Goal: Task Accomplishment & Management: Answer question/provide support

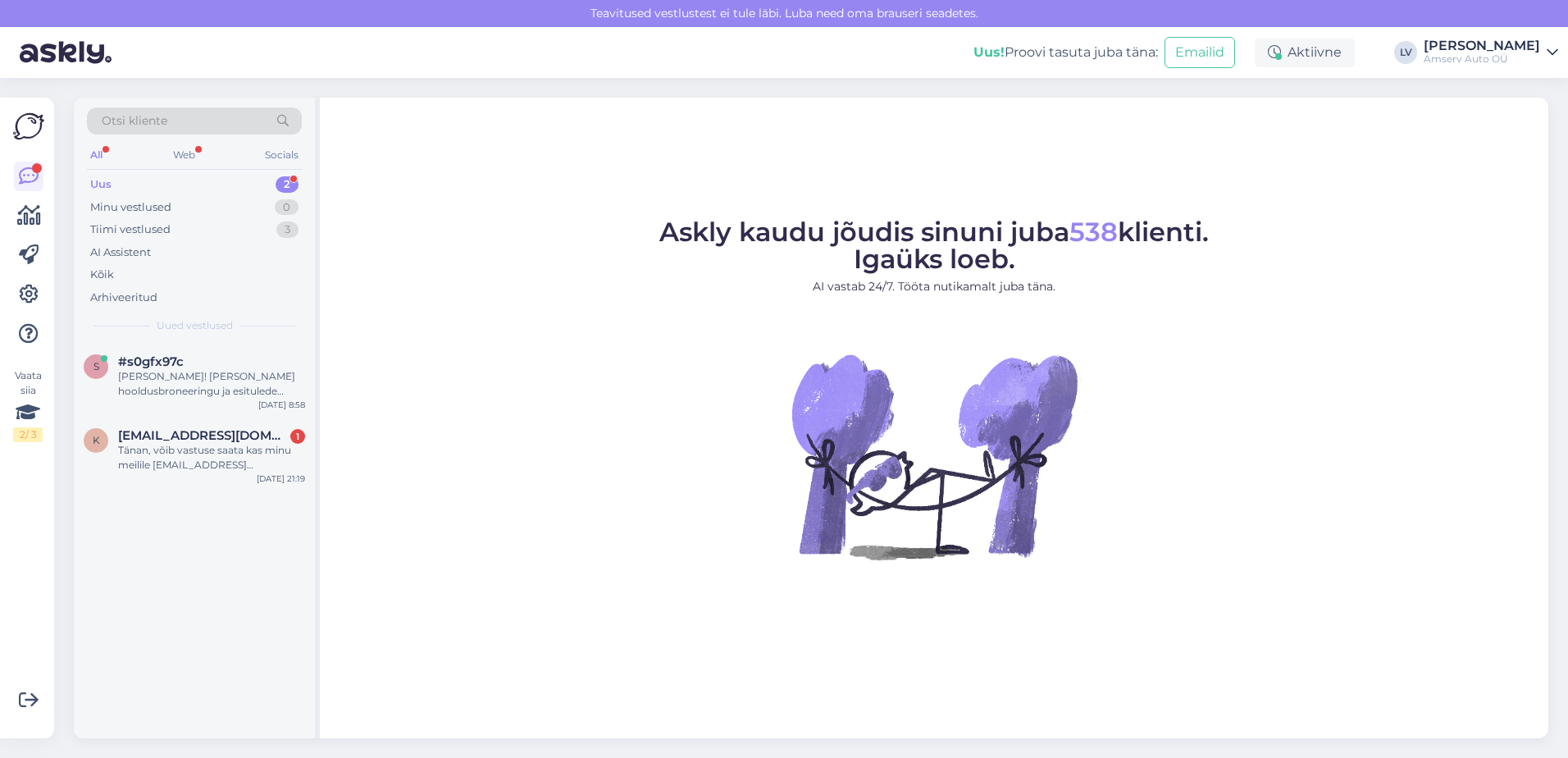
click at [208, 161] on div "All Web Socials" at bounding box center [193, 157] width 215 height 26
click at [214, 190] on div "Uus 2" at bounding box center [193, 184] width 215 height 23
click at [202, 391] on div "[PERSON_NAME]! [PERSON_NAME] hooldusbroneeringu ja esitulede reguleerimise-kont…" at bounding box center [211, 384] width 187 height 29
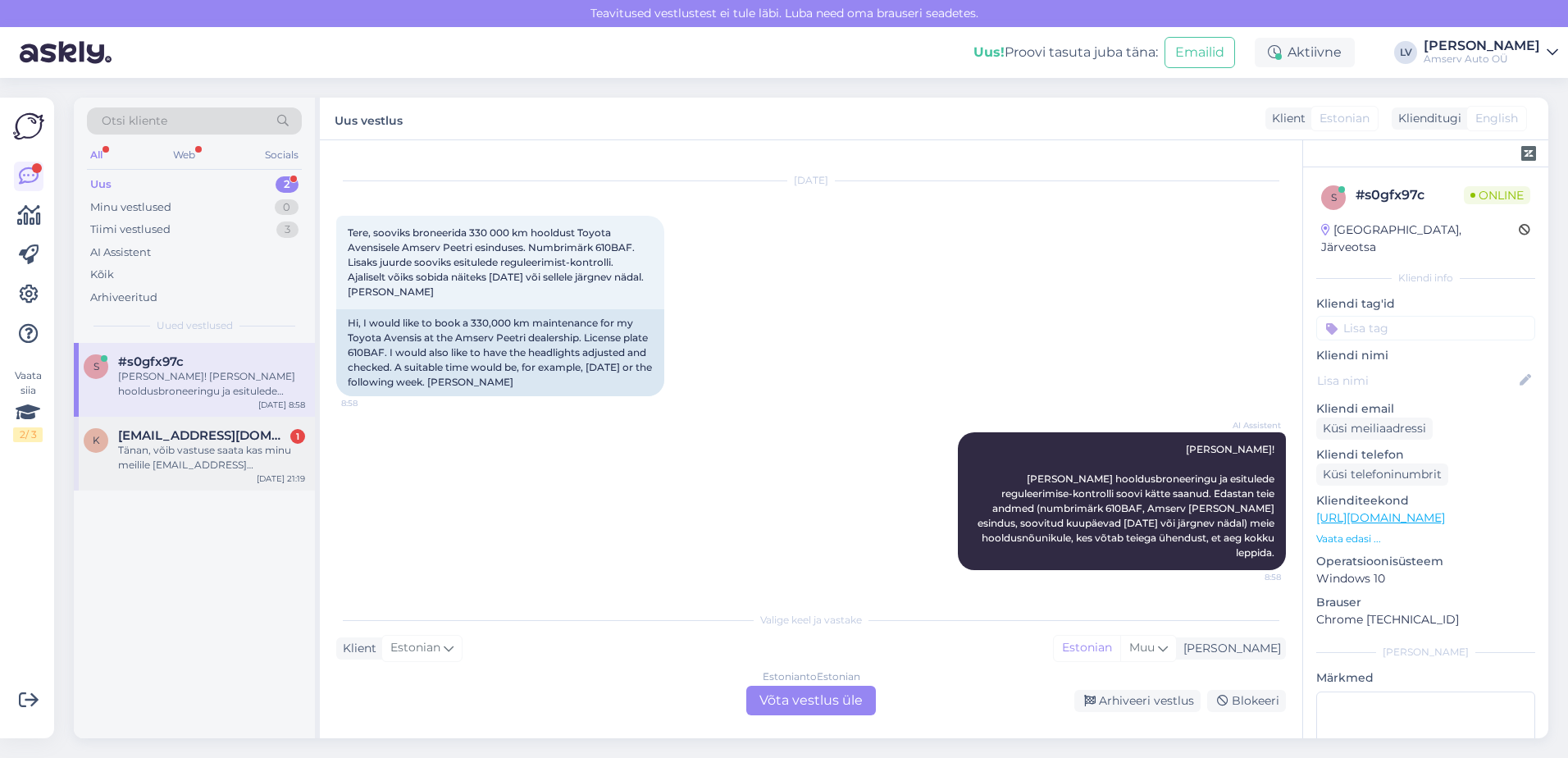
click at [202, 452] on div "Tänan, võib vastuse saata kas minu meilile [EMAIL_ADDRESS][DOMAIN_NAME] või and…" at bounding box center [211, 458] width 187 height 29
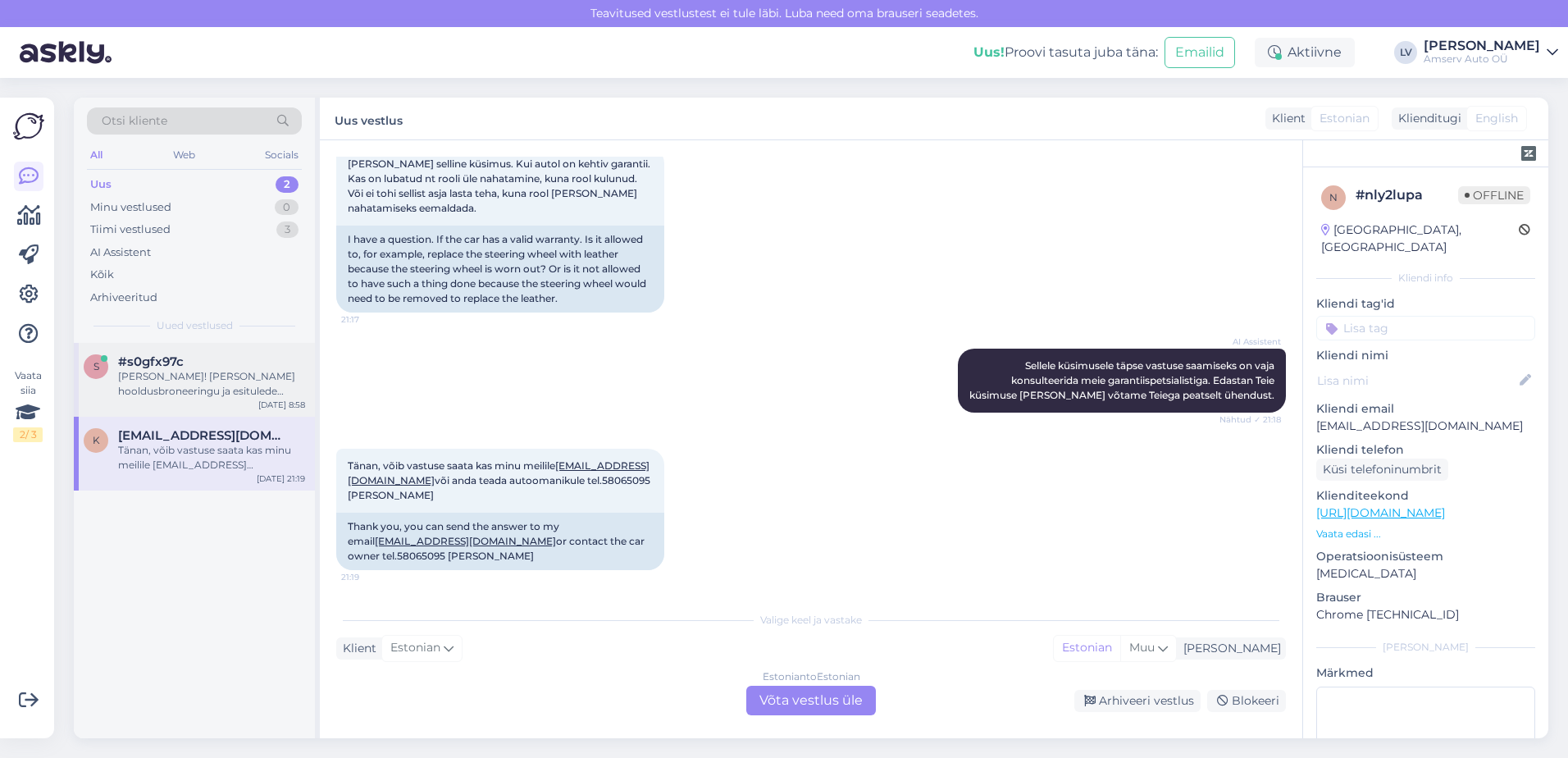
click at [168, 373] on div "[PERSON_NAME]! [PERSON_NAME] hooldusbroneeringu ja esitulede reguleerimise-kont…" at bounding box center [211, 384] width 187 height 29
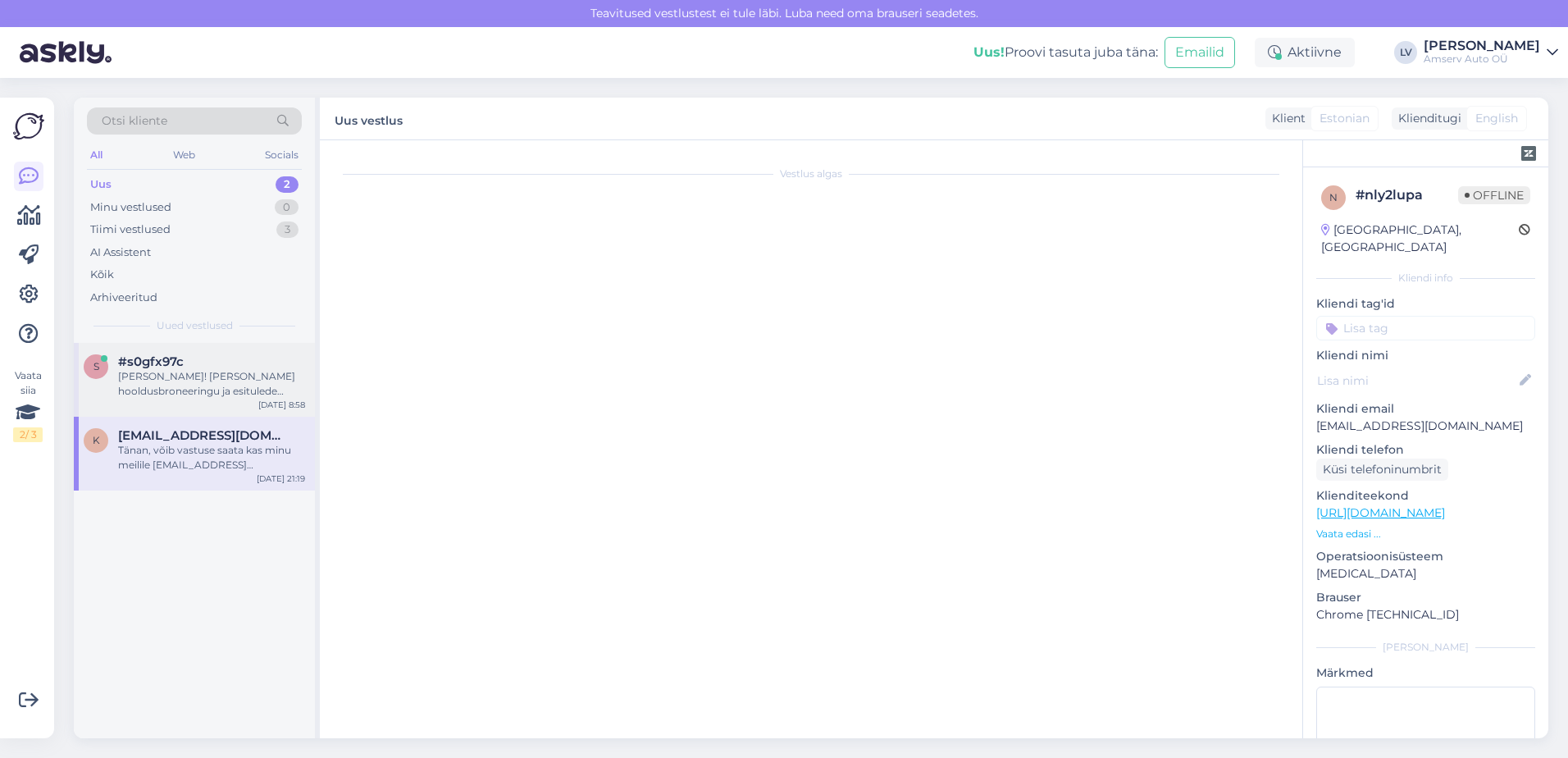
scroll to position [28, 0]
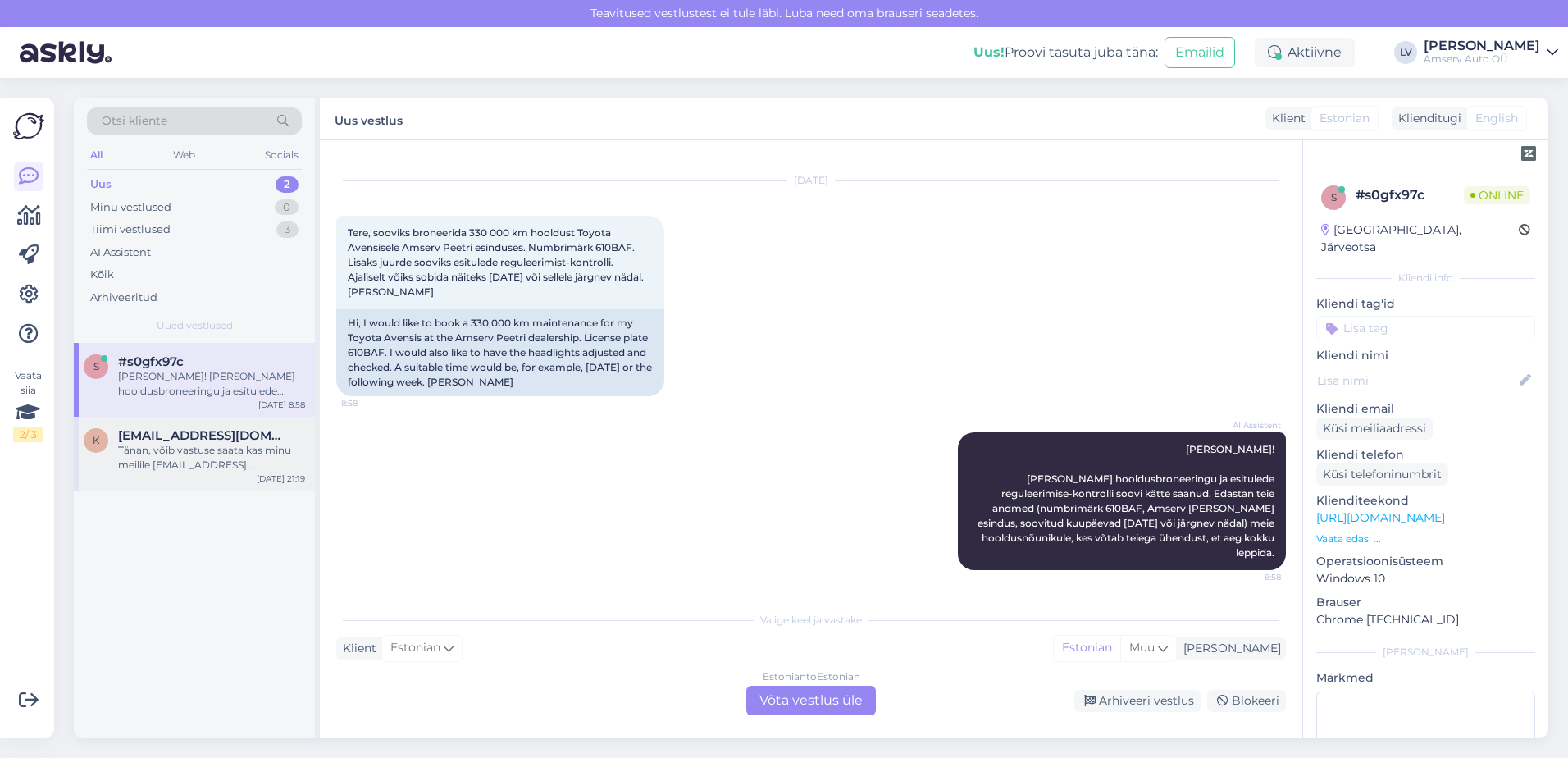
click at [186, 448] on div "Tänan, võib vastuse saata kas minu meilile [EMAIL_ADDRESS][DOMAIN_NAME] või and…" at bounding box center [211, 458] width 187 height 29
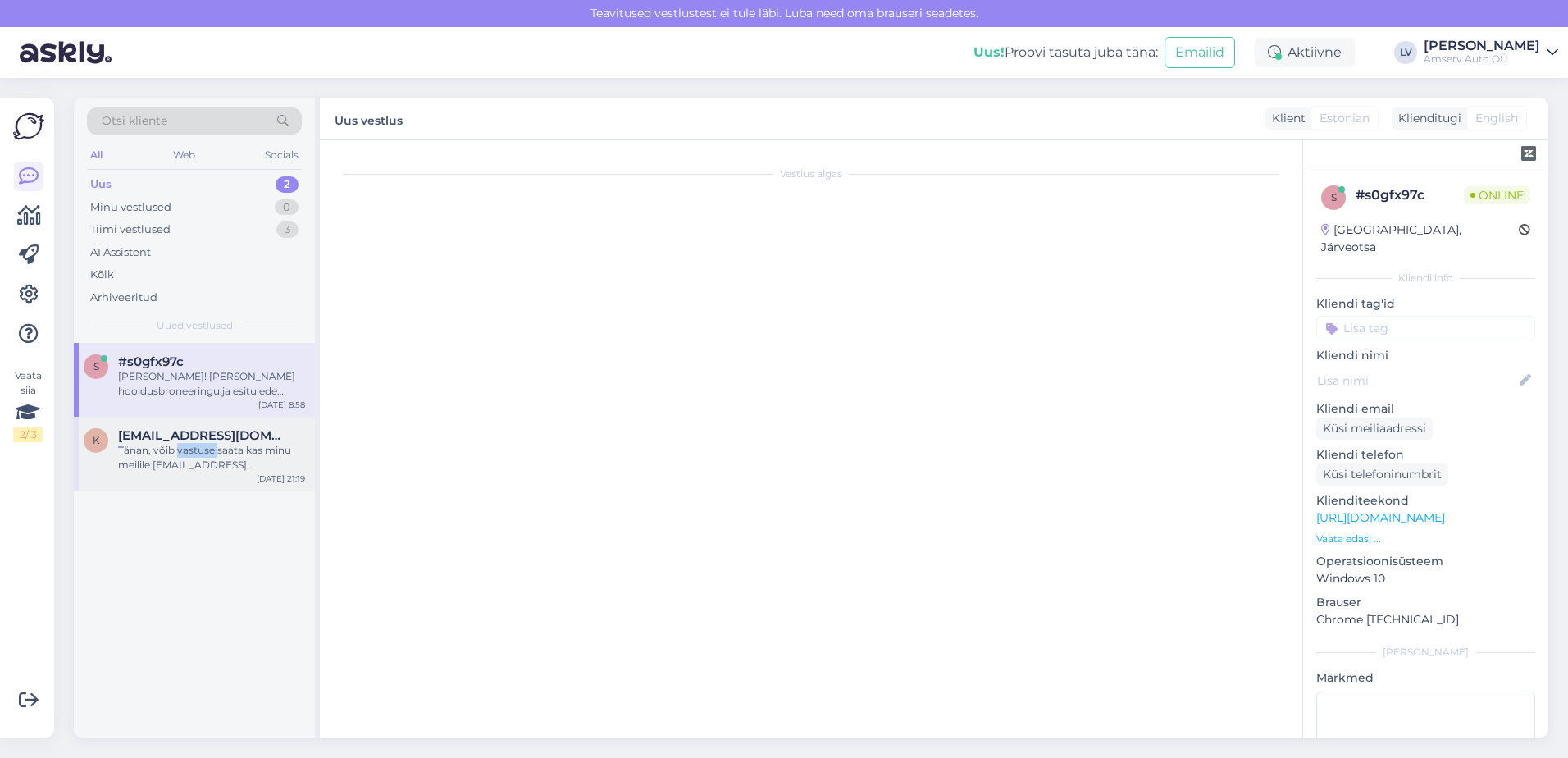
scroll to position [0, 0]
drag, startPoint x: 186, startPoint y: 448, endPoint x: 186, endPoint y: 464, distance: 16.0
click at [181, 466] on div "Tänan, võib vastuse saata kas minu meilile [EMAIL_ADDRESS][DOMAIN_NAME] või and…" at bounding box center [211, 458] width 187 height 29
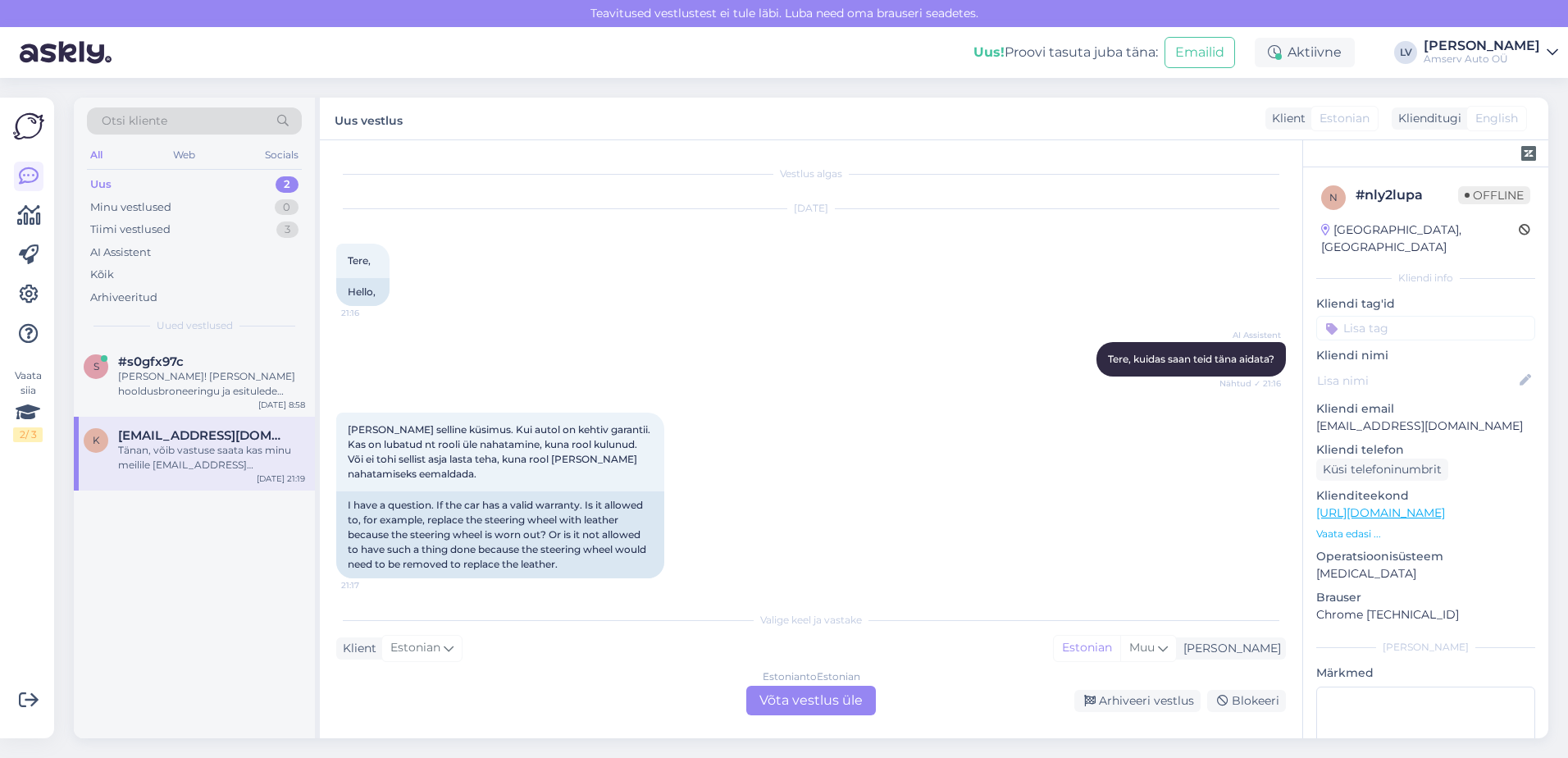
scroll to position [265, 0]
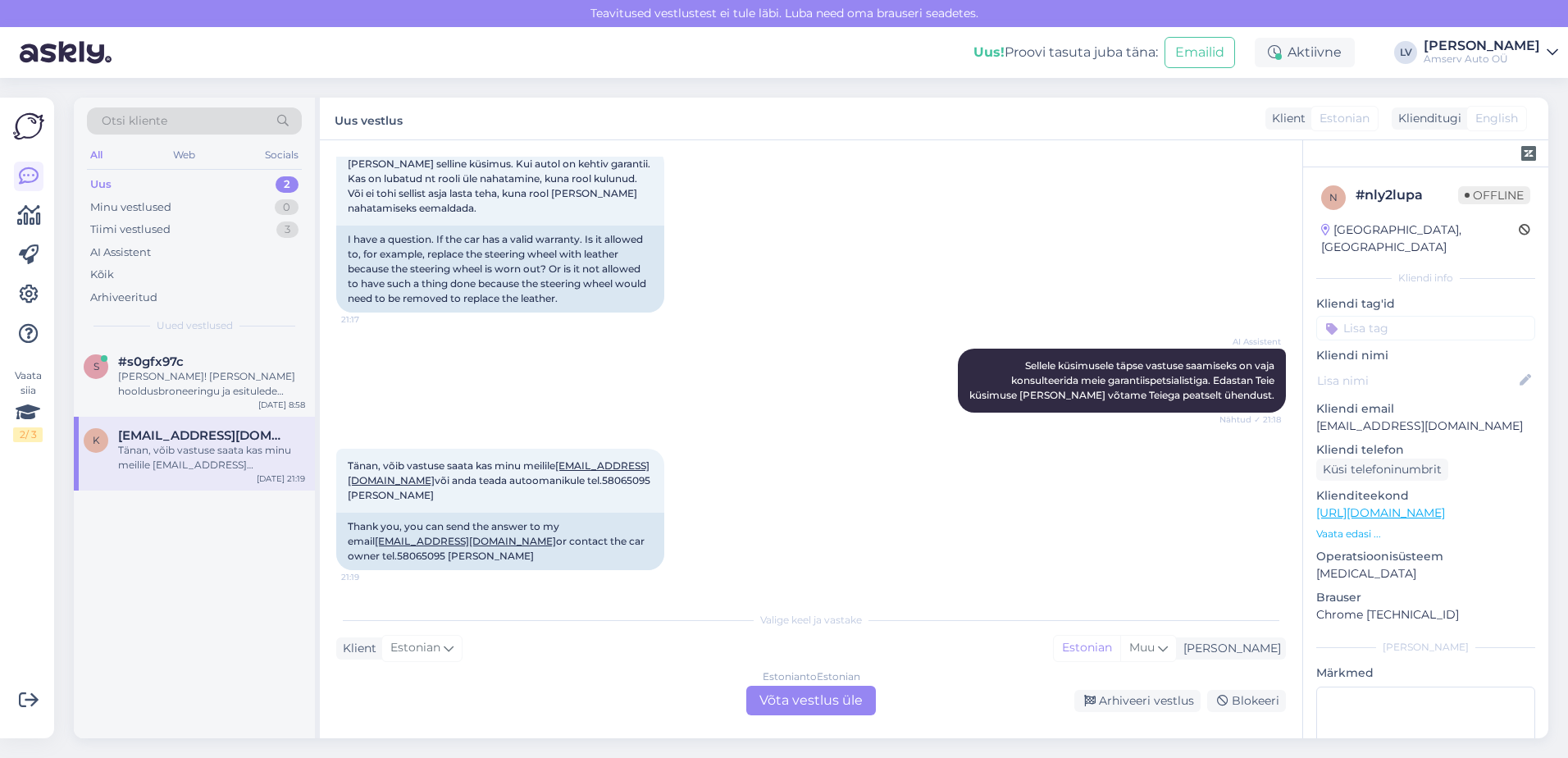
click at [165, 442] on span "[EMAIL_ADDRESS][DOMAIN_NAME]" at bounding box center [203, 436] width 170 height 15
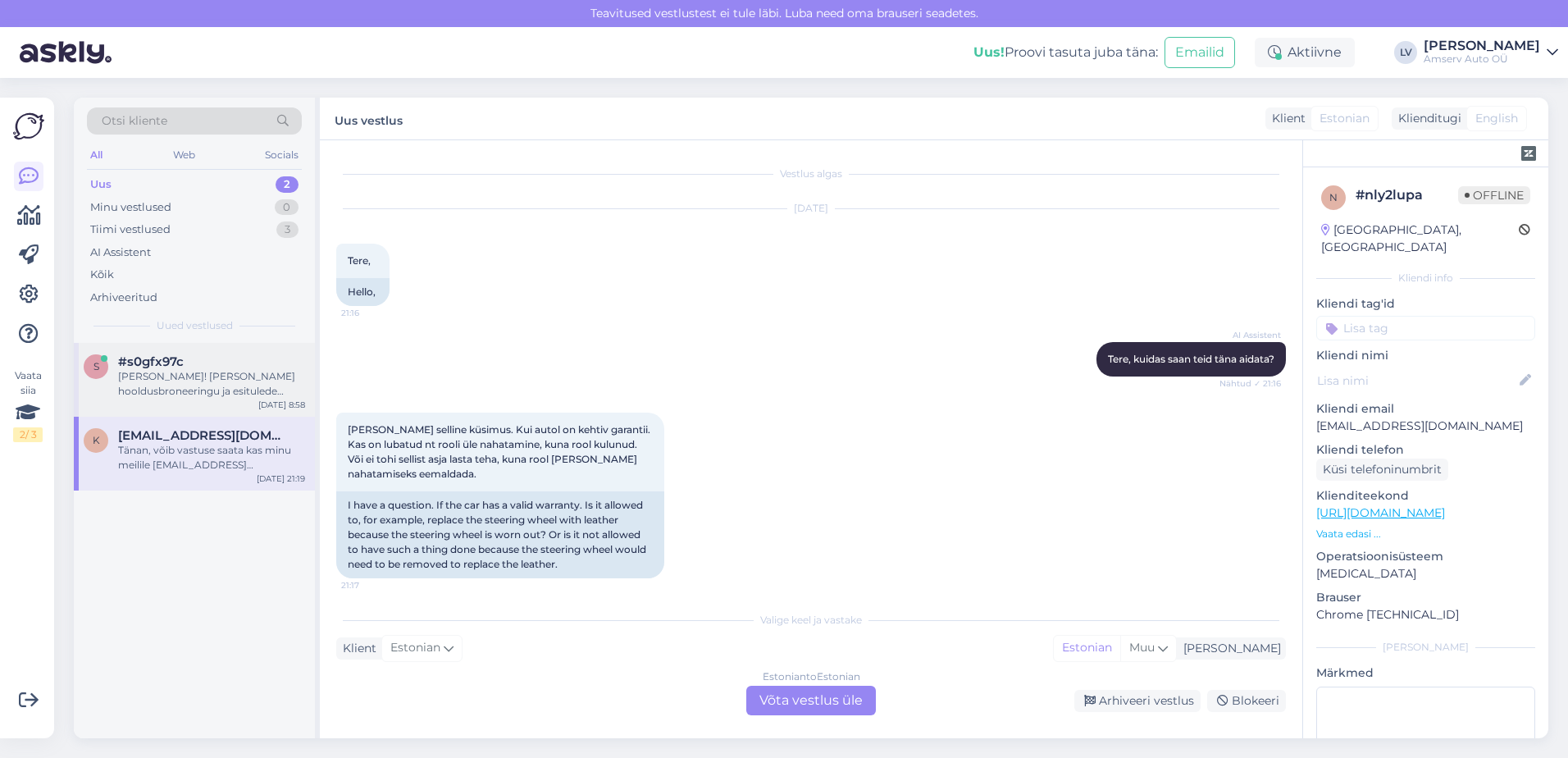
click at [175, 378] on div "[PERSON_NAME]! [PERSON_NAME] hooldusbroneeringu ja esitulede reguleerimise-kont…" at bounding box center [211, 384] width 187 height 29
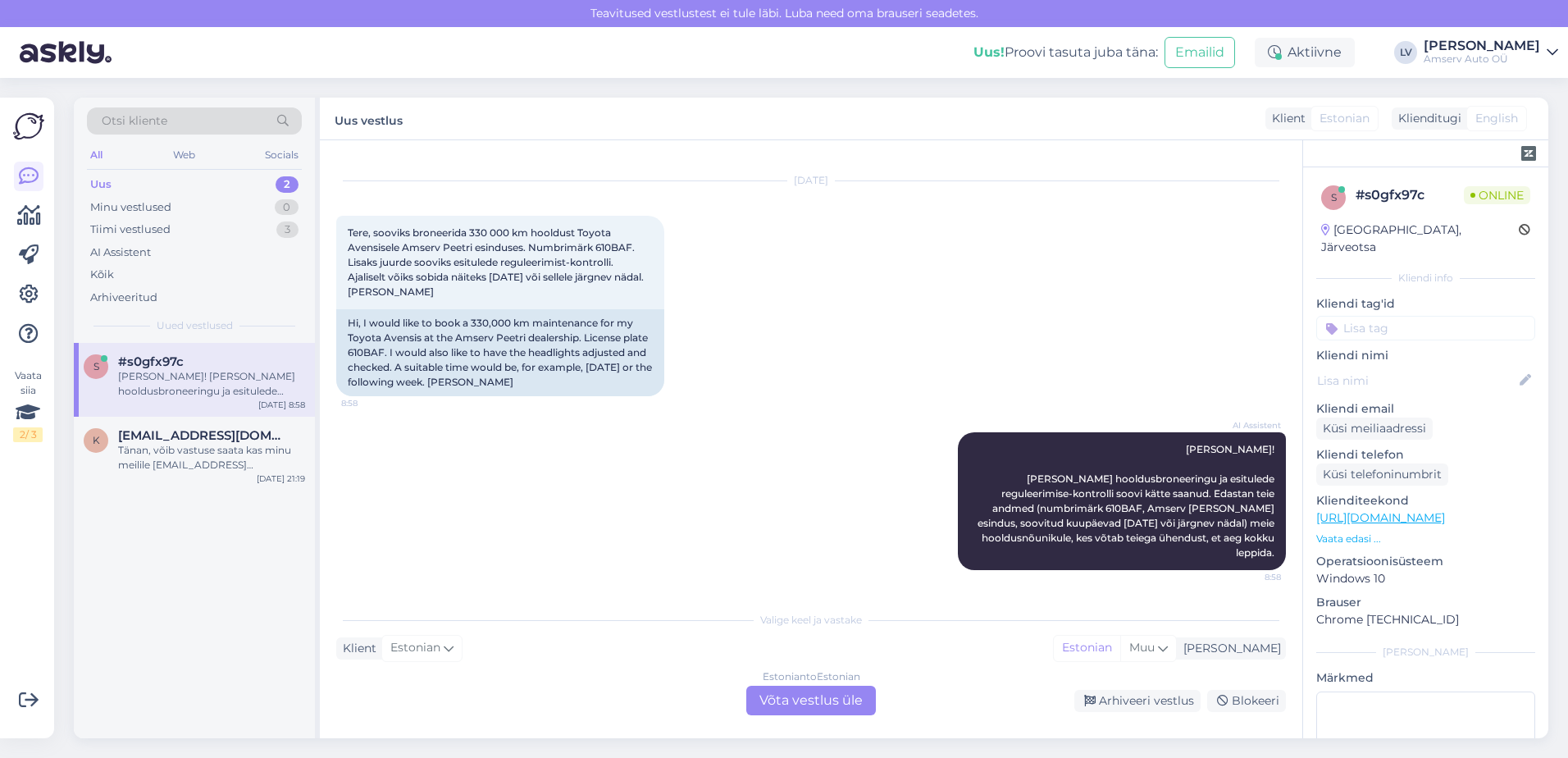
click at [841, 698] on div "Estonian to Estonian Võta vestlus üle" at bounding box center [811, 700] width 130 height 29
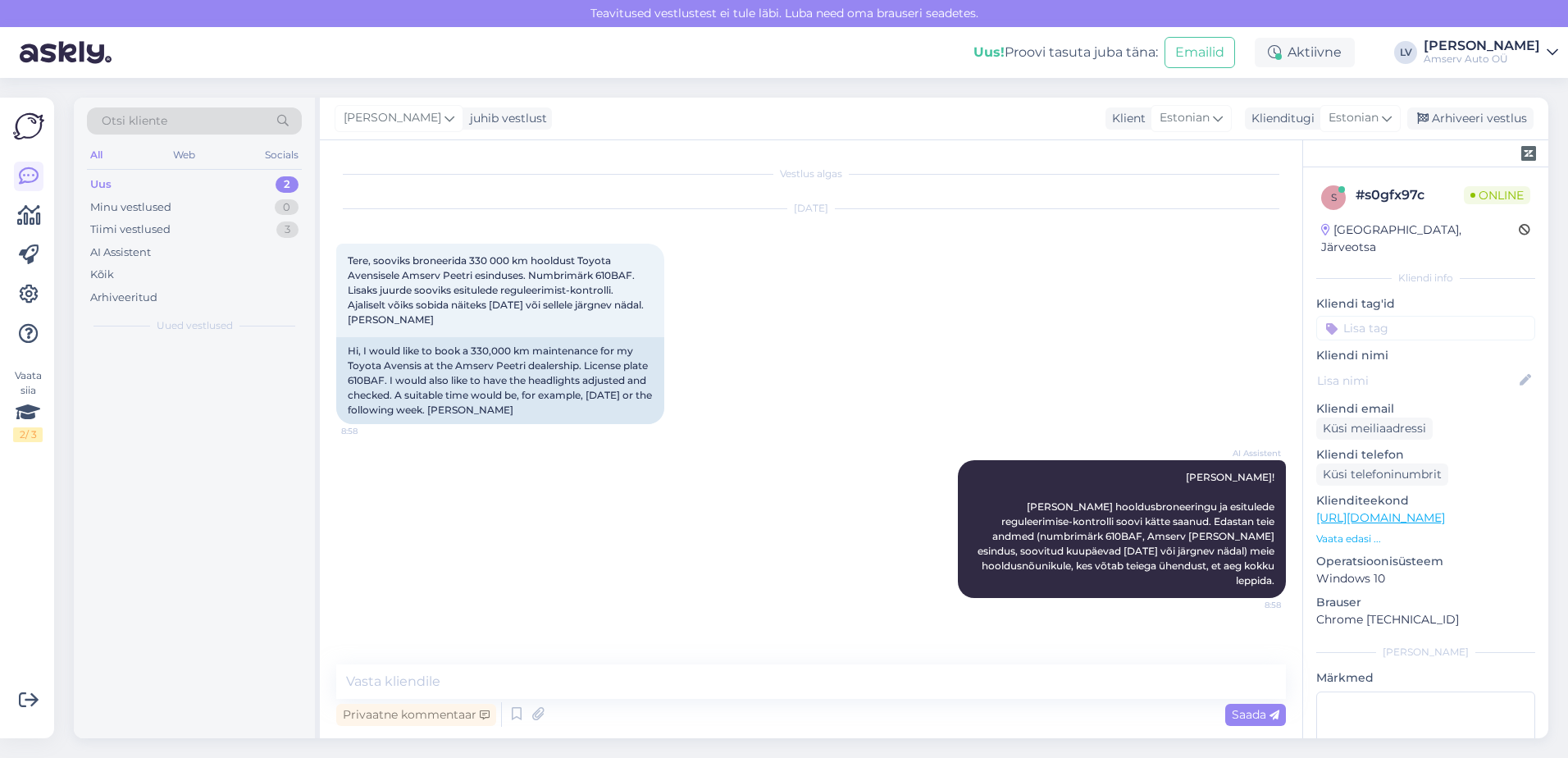
scroll to position [0, 0]
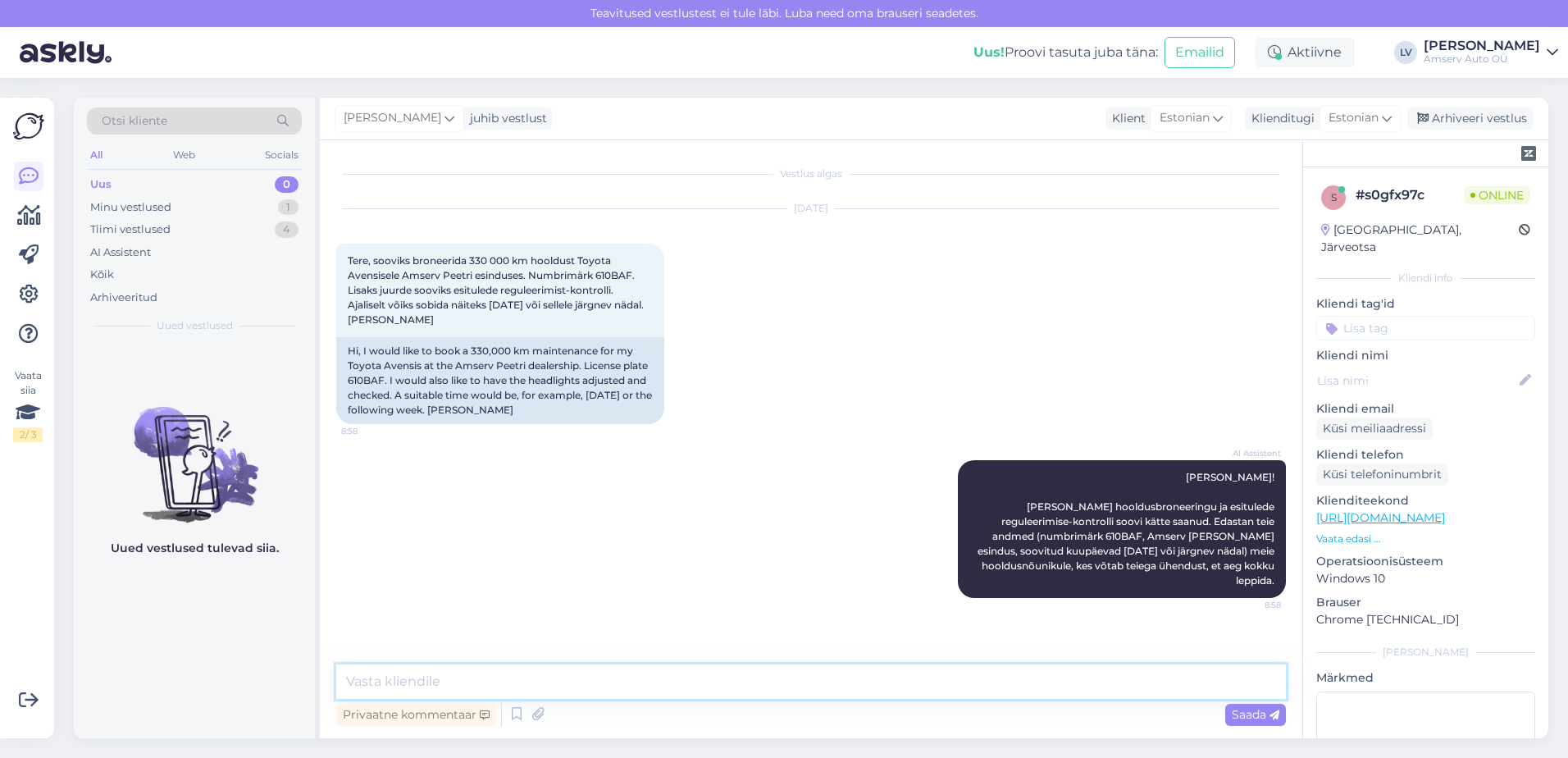
click at [990, 691] on textarea at bounding box center [811, 681] width 950 height 34
type textarea "Tere"
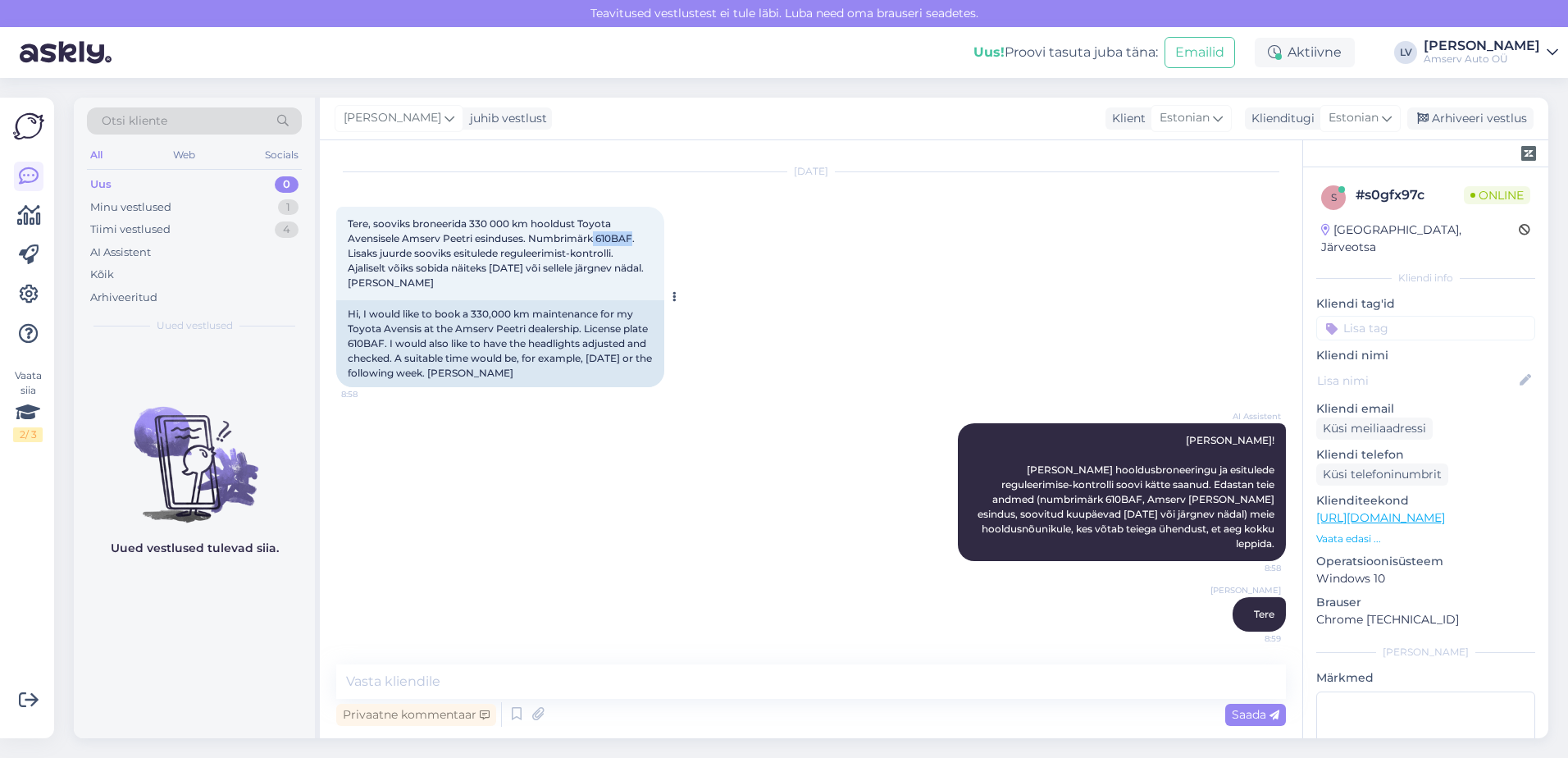
drag, startPoint x: 632, startPoint y: 236, endPoint x: 593, endPoint y: 240, distance: 39.2
click at [593, 240] on span "Tere, sooviks broneerida 330 000 km hooldust Toyota Avensisele Amserv Peetri es…" at bounding box center [497, 252] width 298 height 71
click at [557, 690] on textarea at bounding box center [811, 681] width 950 height 34
type textarea "Üks hetk palun, uurin graafikut"
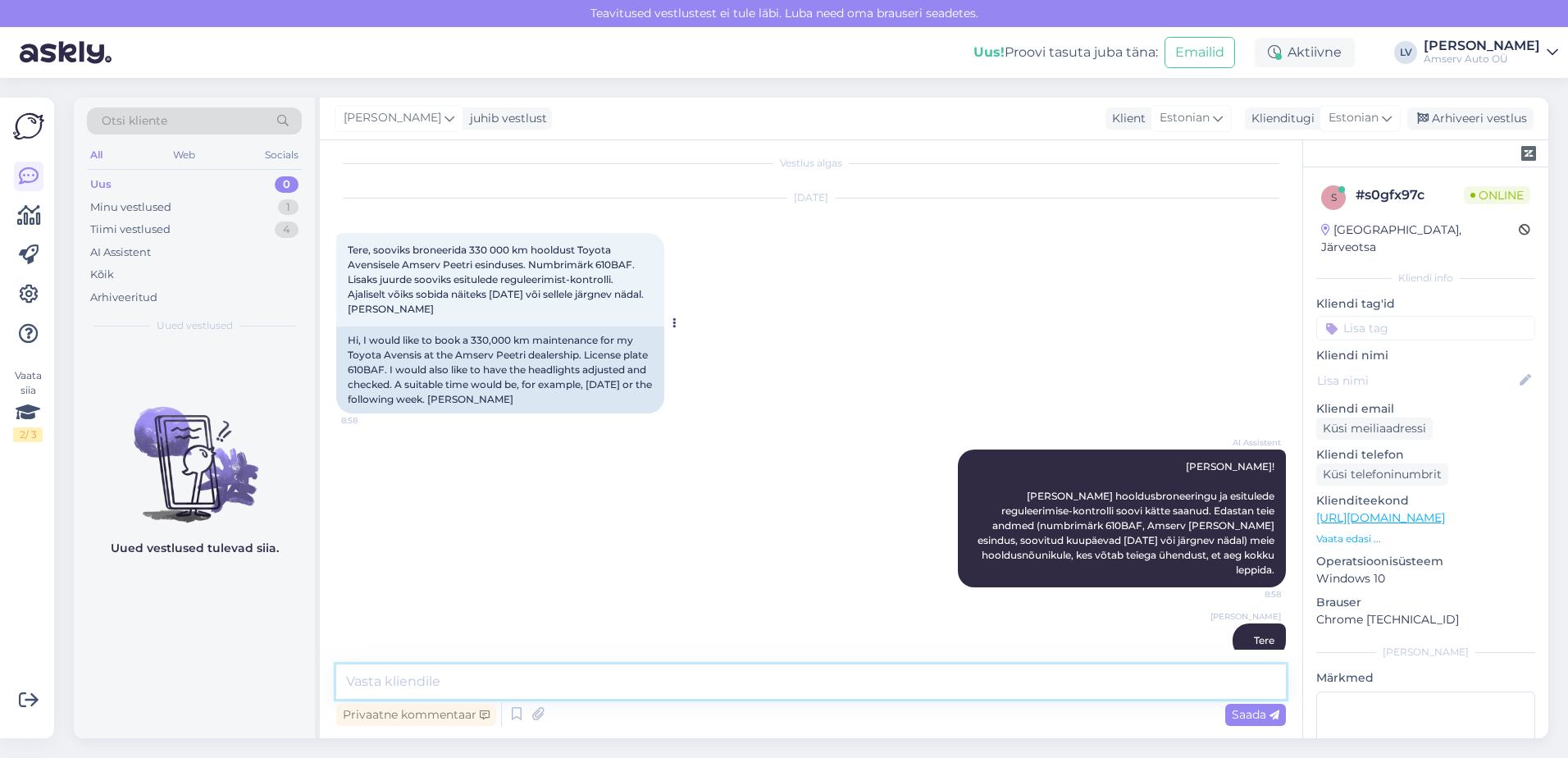
scroll to position [0, 0]
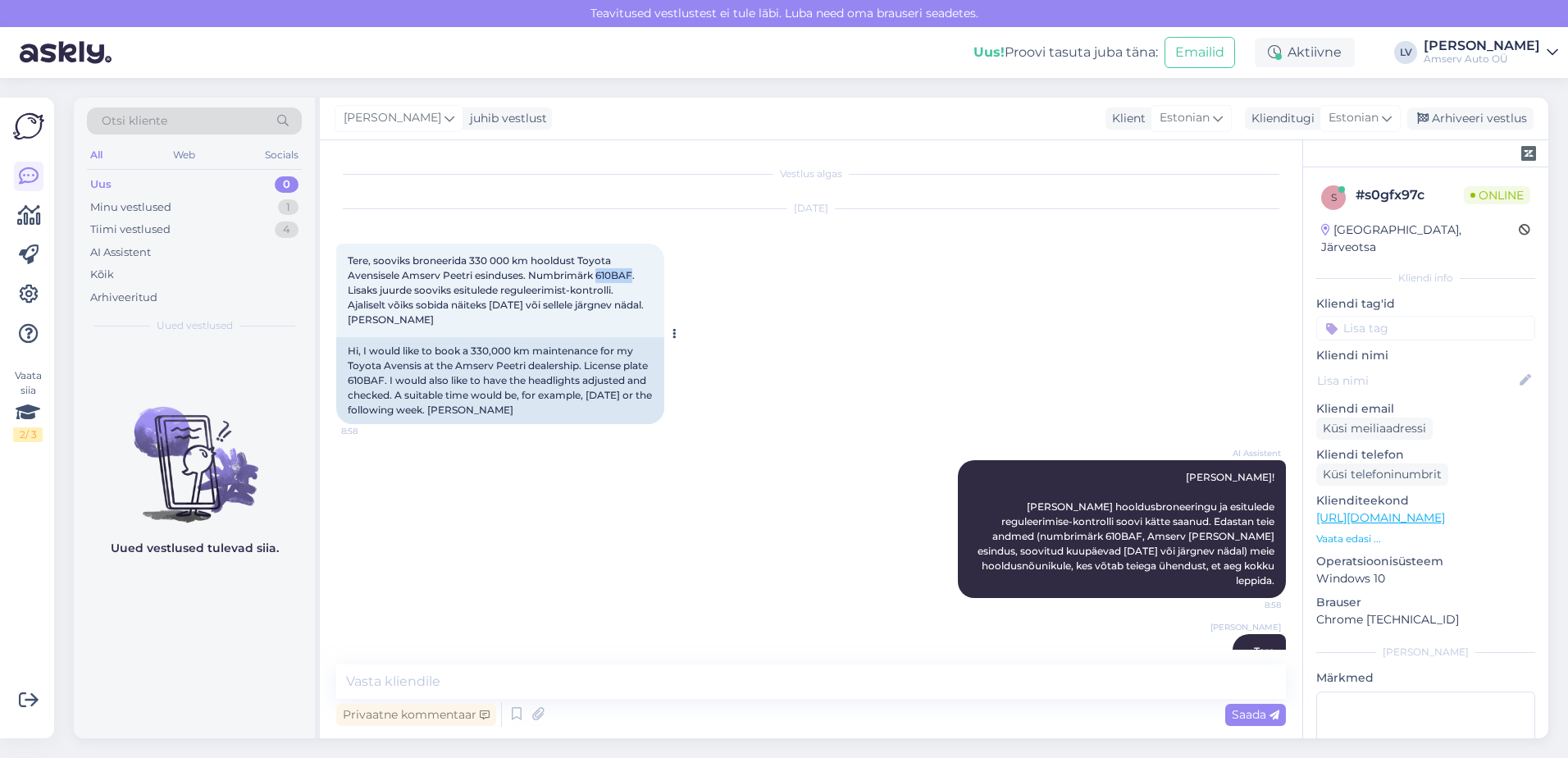
drag, startPoint x: 635, startPoint y: 274, endPoint x: 597, endPoint y: 275, distance: 38.0
click at [597, 275] on span "Tere, sooviks broneerida 330 000 km hooldust Toyota Avensisele Amserv Peetri es…" at bounding box center [497, 289] width 298 height 71
drag, startPoint x: 597, startPoint y: 275, endPoint x: 609, endPoint y: 276, distance: 12.0
copy span "610BAF"
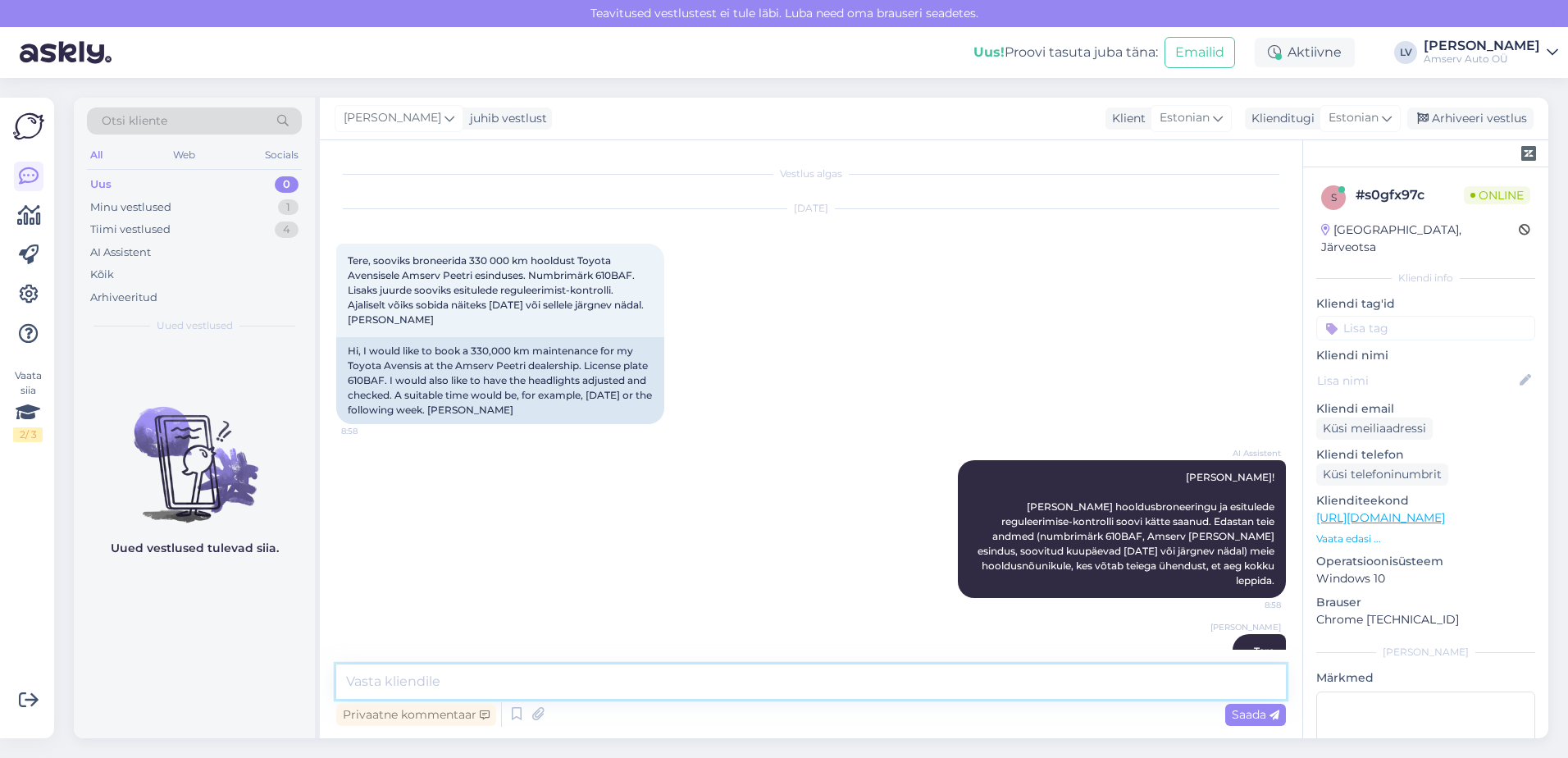
click at [427, 670] on textarea at bounding box center [811, 681] width 950 height 34
click at [422, 670] on textarea at bounding box center [811, 681] width 950 height 34
click at [848, 681] on textarea "kas" at bounding box center [811, 681] width 950 height 34
type textarea "kas [DATE][PERSON_NAME] 09:00 sobib Teile?"
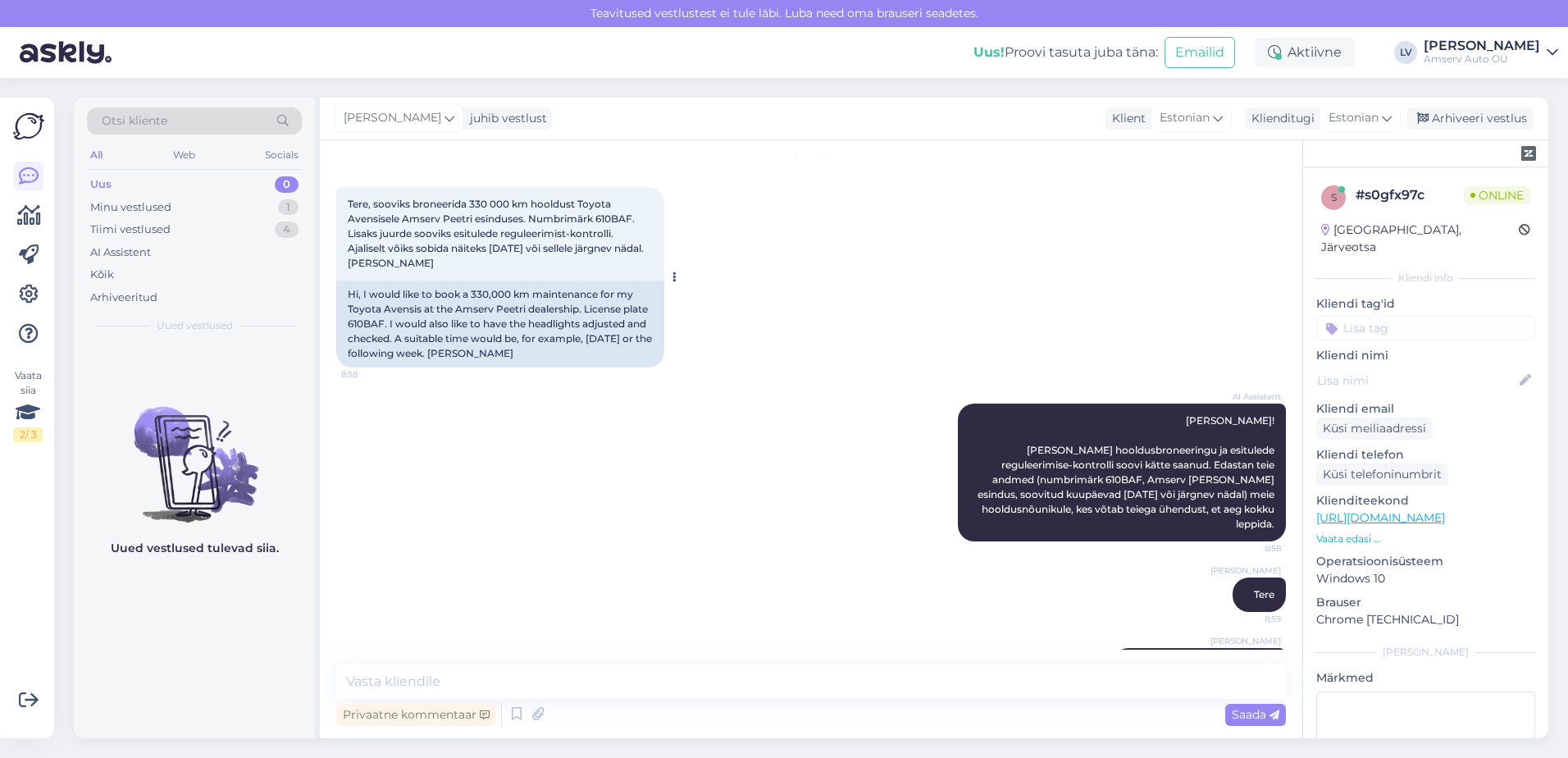
scroll to position [14, 0]
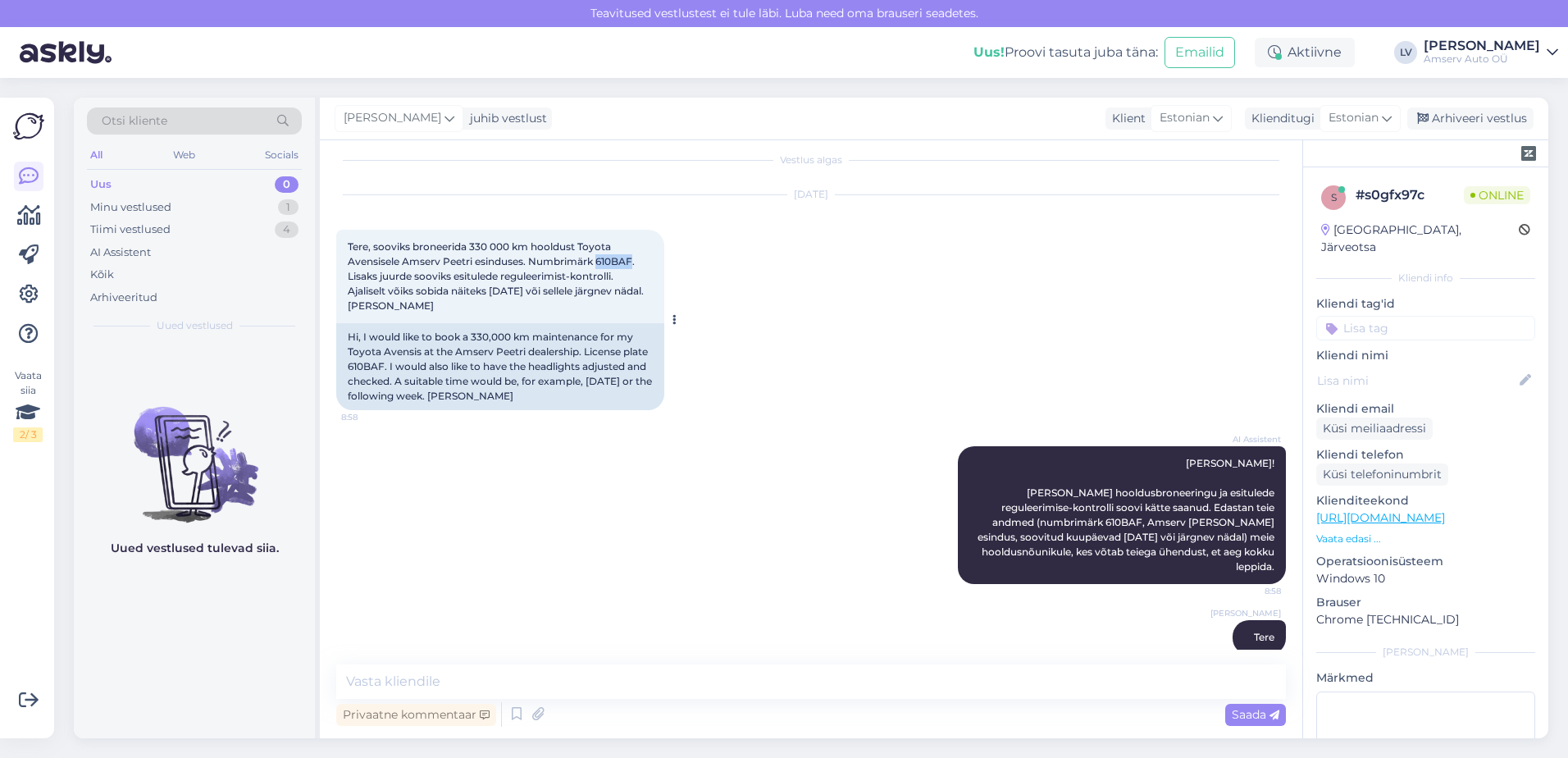
drag, startPoint x: 635, startPoint y: 257, endPoint x: 599, endPoint y: 261, distance: 36.2
click at [599, 261] on span "Tere, sooviks broneerida 330 000 km hooldust Toyota Avensisele Amserv Peetri es…" at bounding box center [497, 275] width 298 height 71
copy span "610BAF"
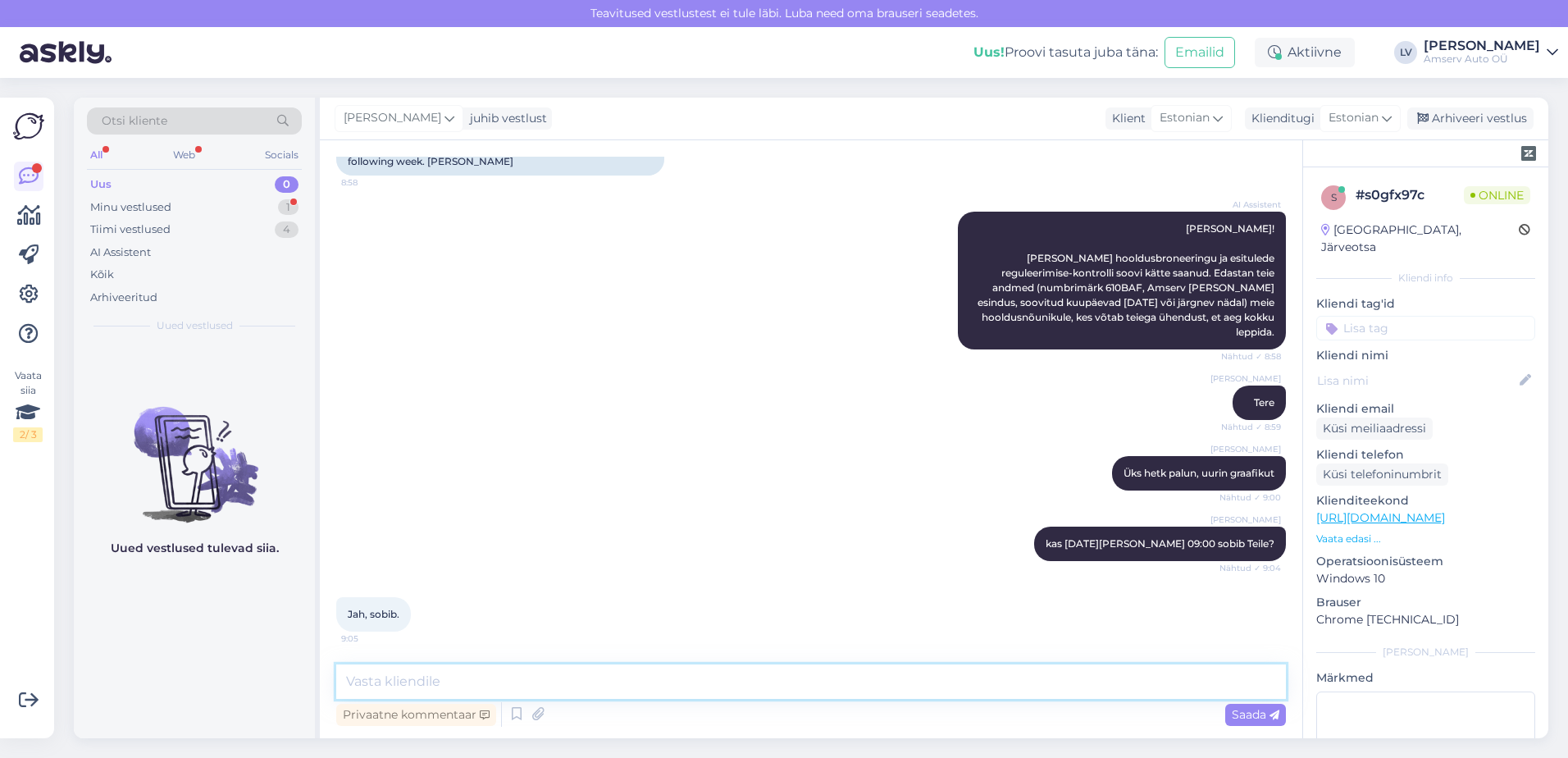
click at [684, 679] on textarea at bounding box center [811, 681] width 950 height 34
type textarea "Suurepärane, siis on on aeg broneeritud. [DATE][PERSON_NAME] 09:00 Peetri Amser…"
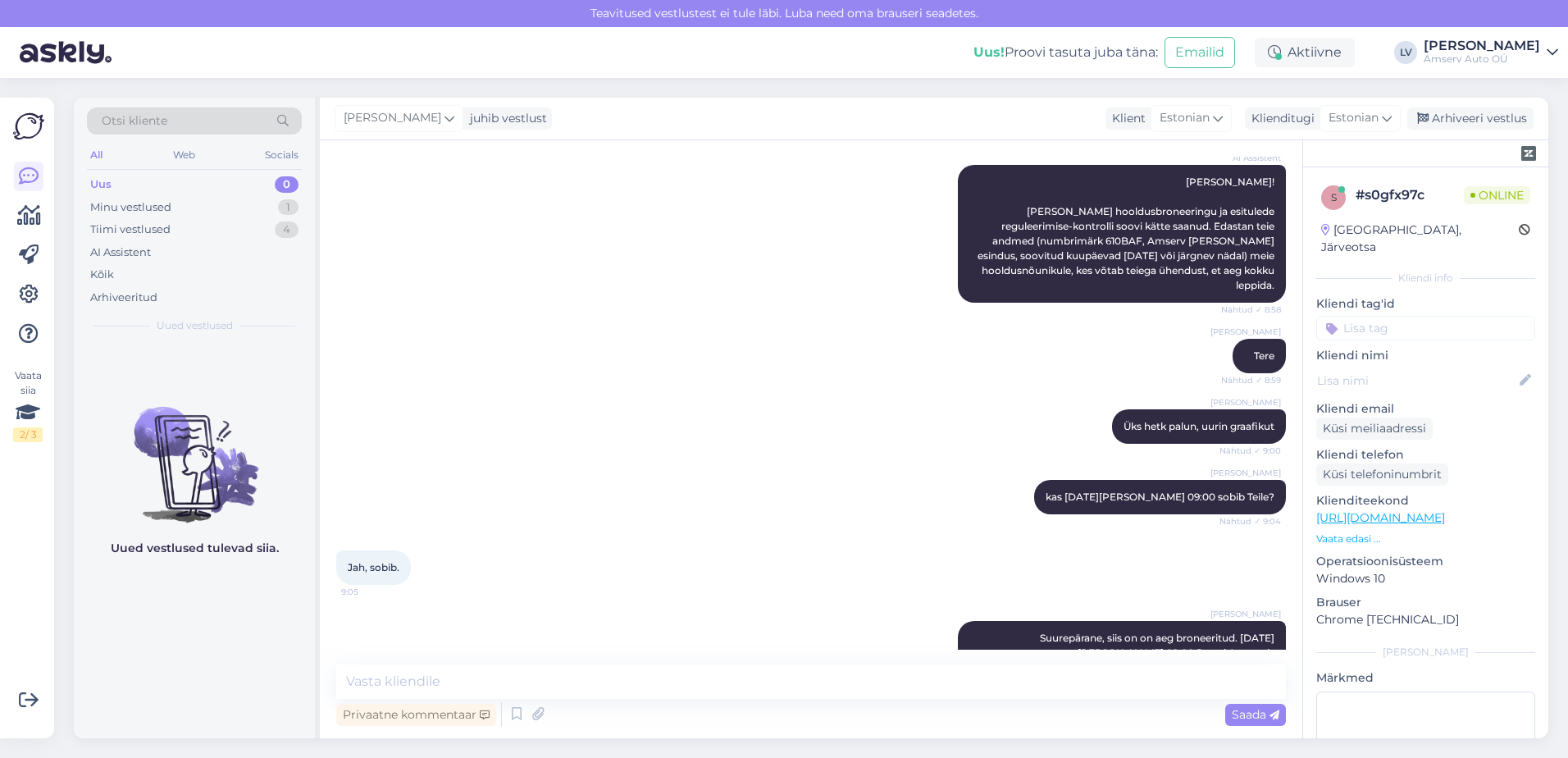
scroll to position [333, 0]
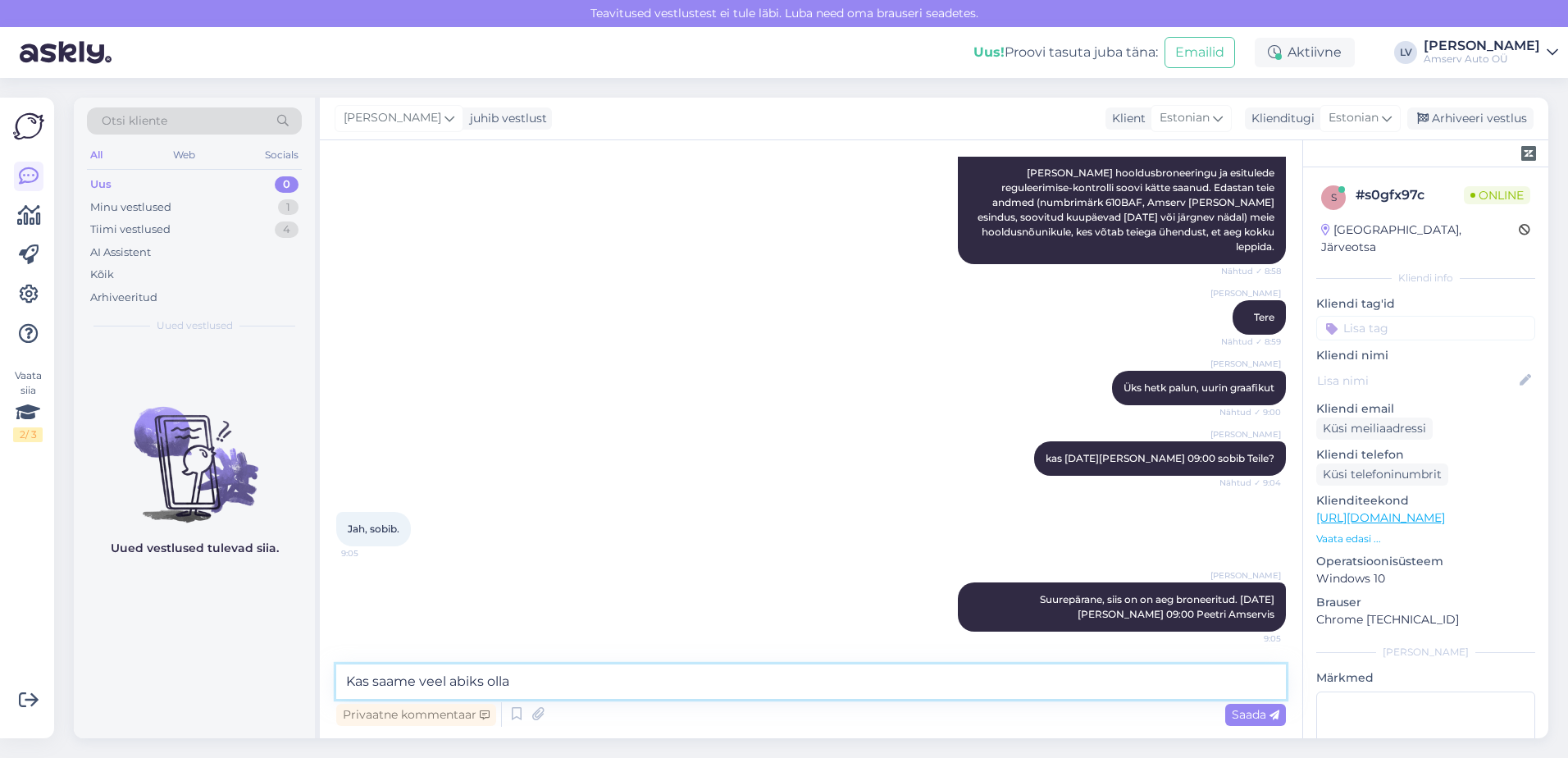
type textarea "Kas saame veel abiks olla?"
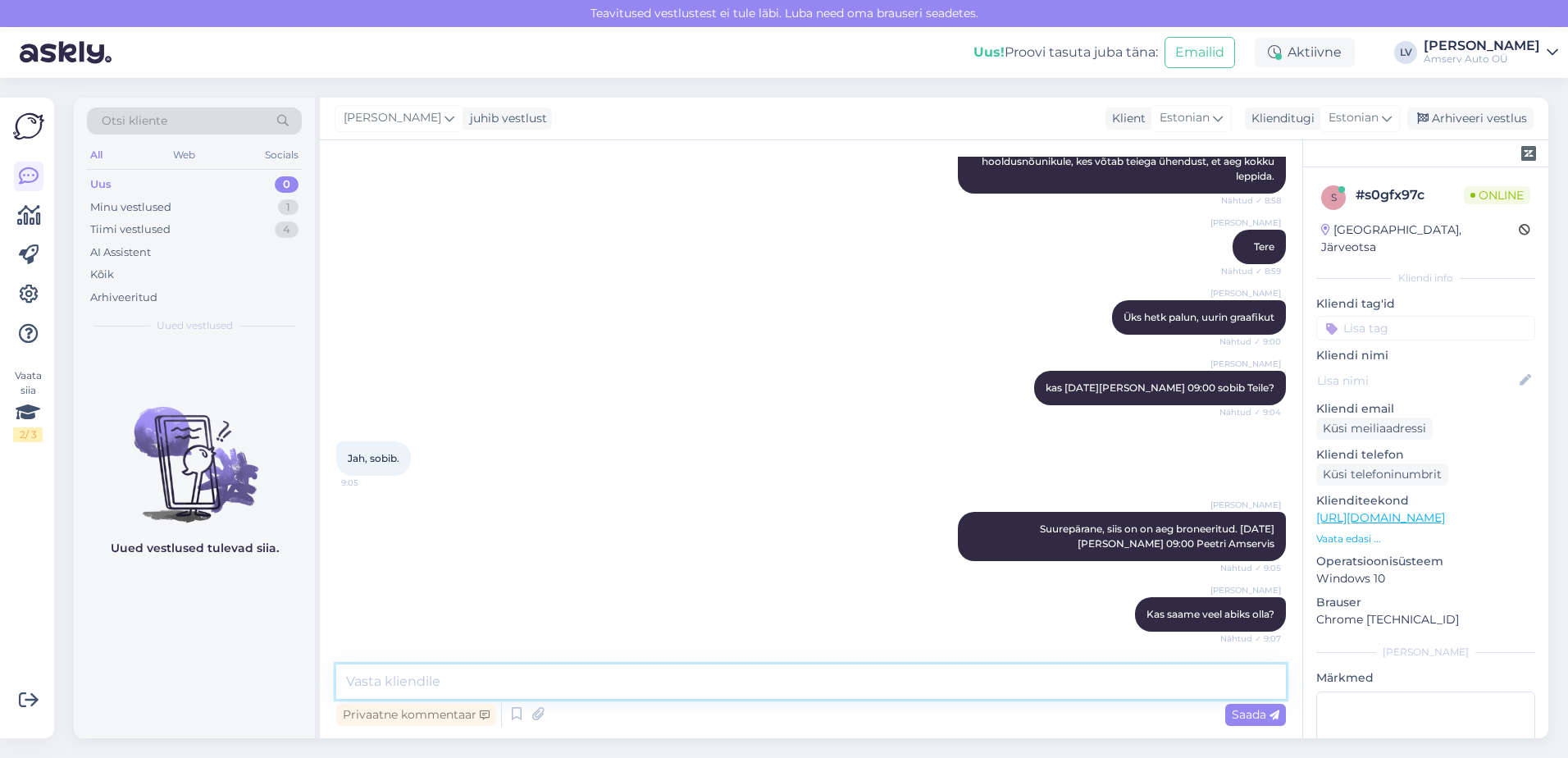
scroll to position [504, 0]
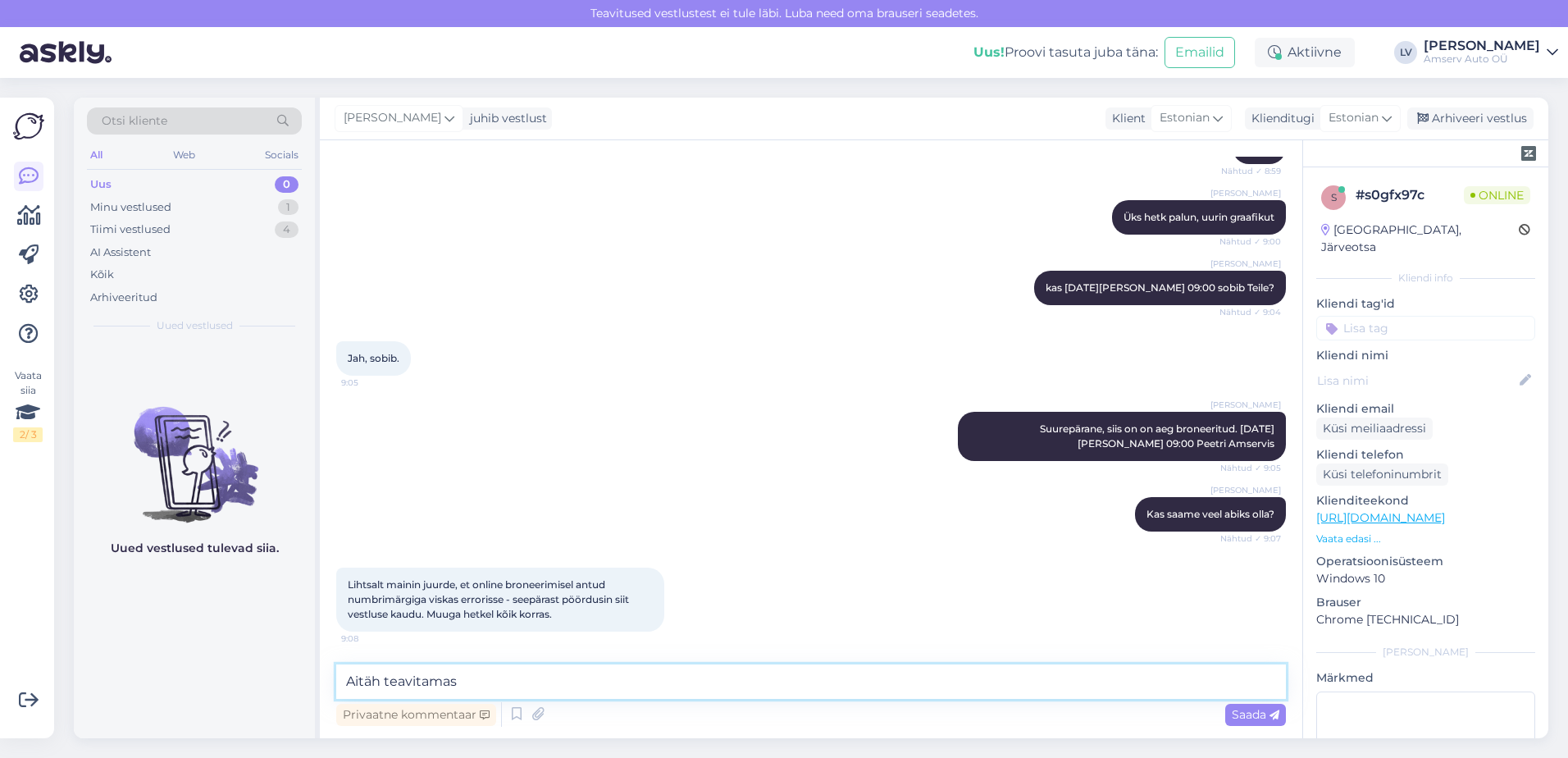
type textarea "Aitäh teavitamast"
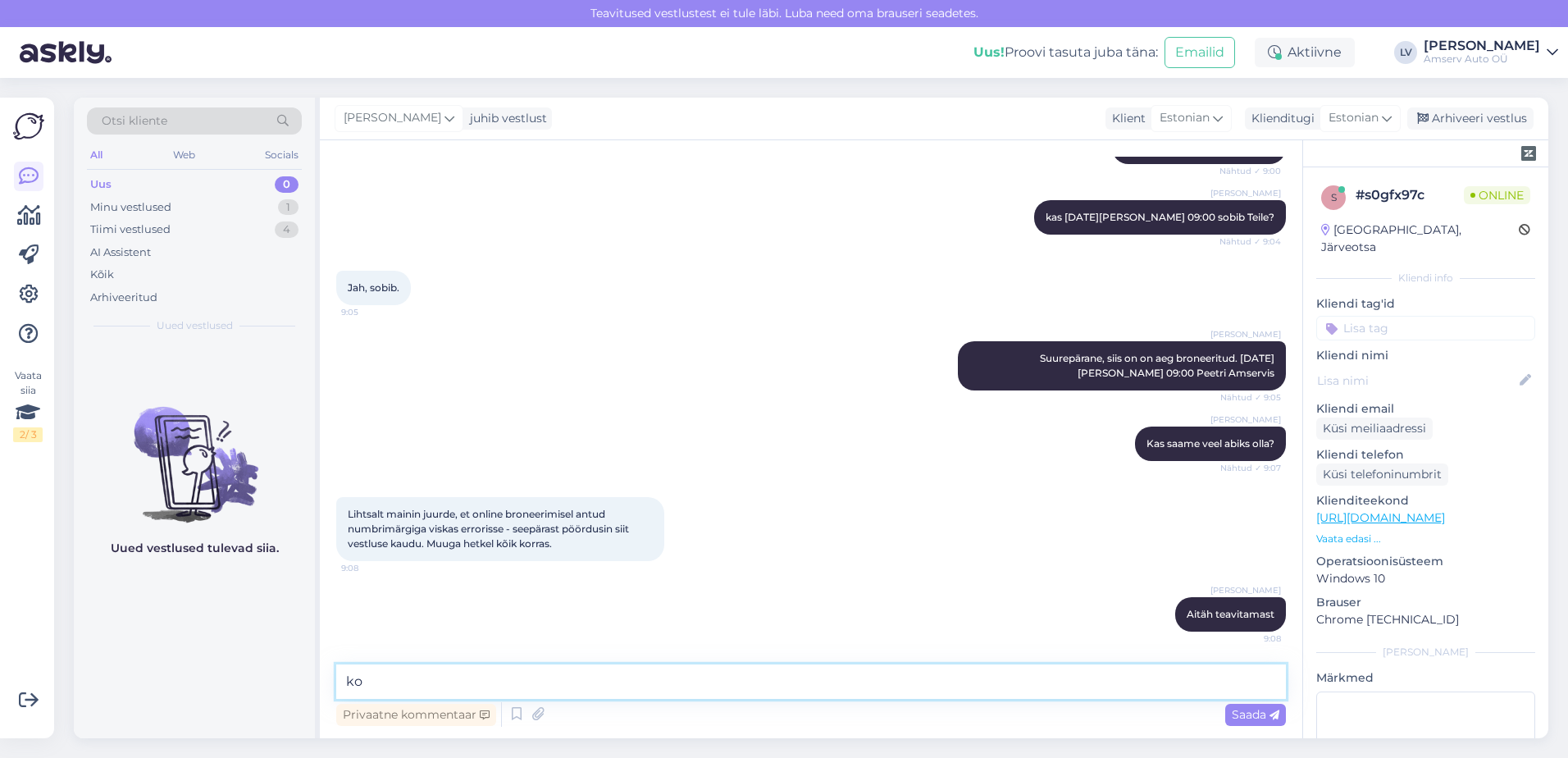
type textarea "k"
type textarea "ilusat päeva jätku ja kohtumiseni"
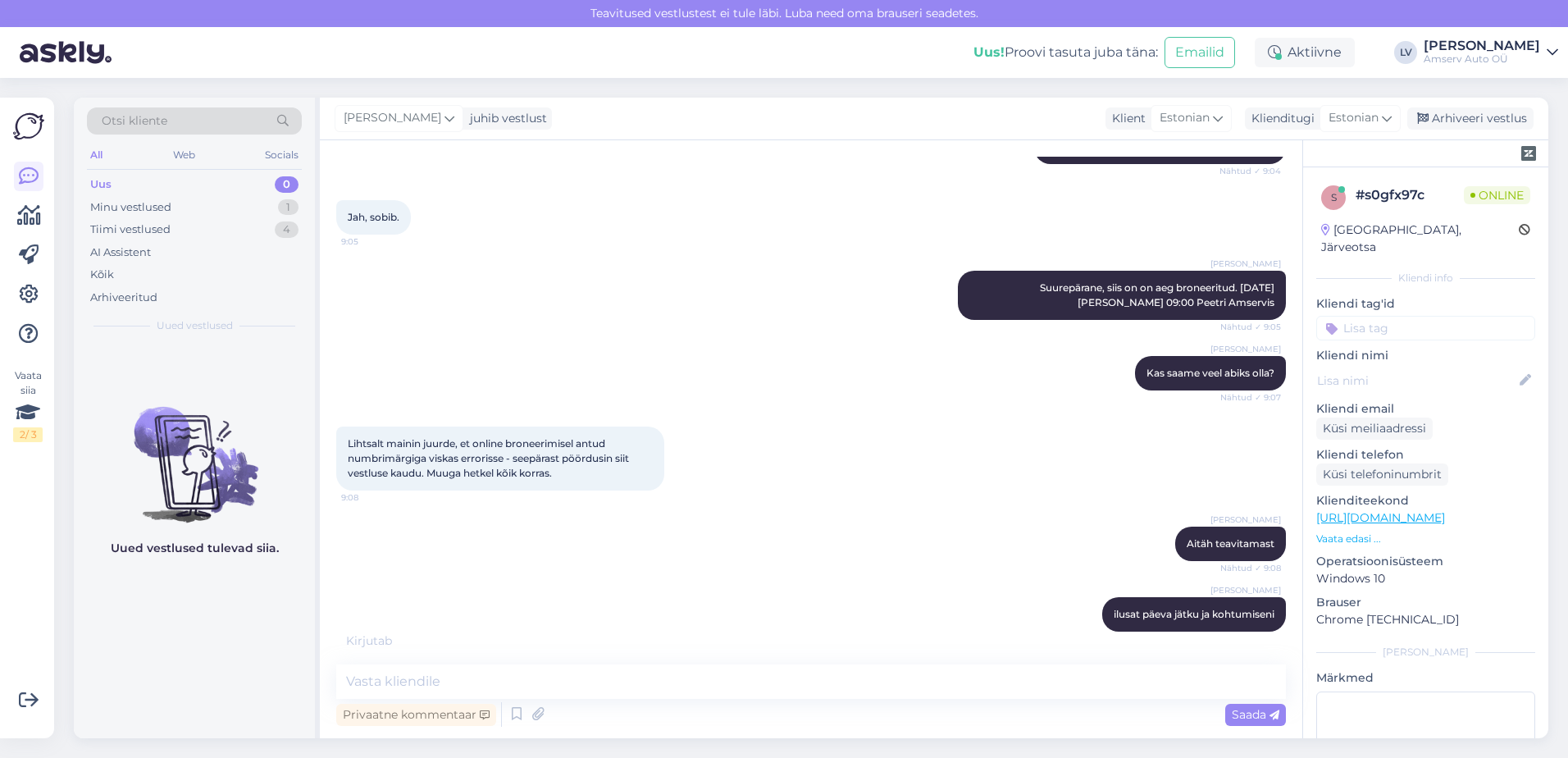
scroll to position [716, 0]
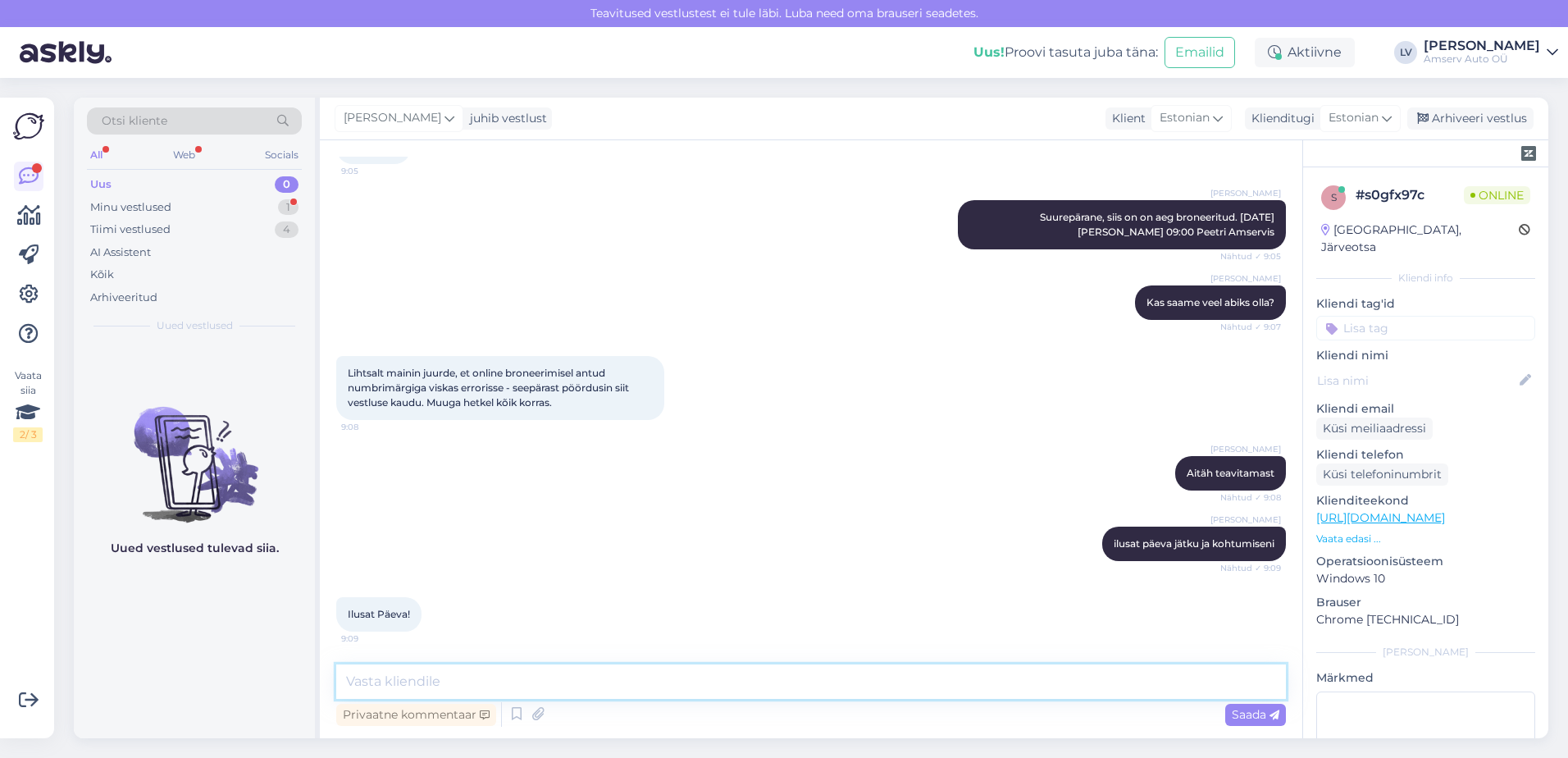
click at [841, 681] on textarea at bounding box center [811, 681] width 950 height 34
type textarea "aitäh"
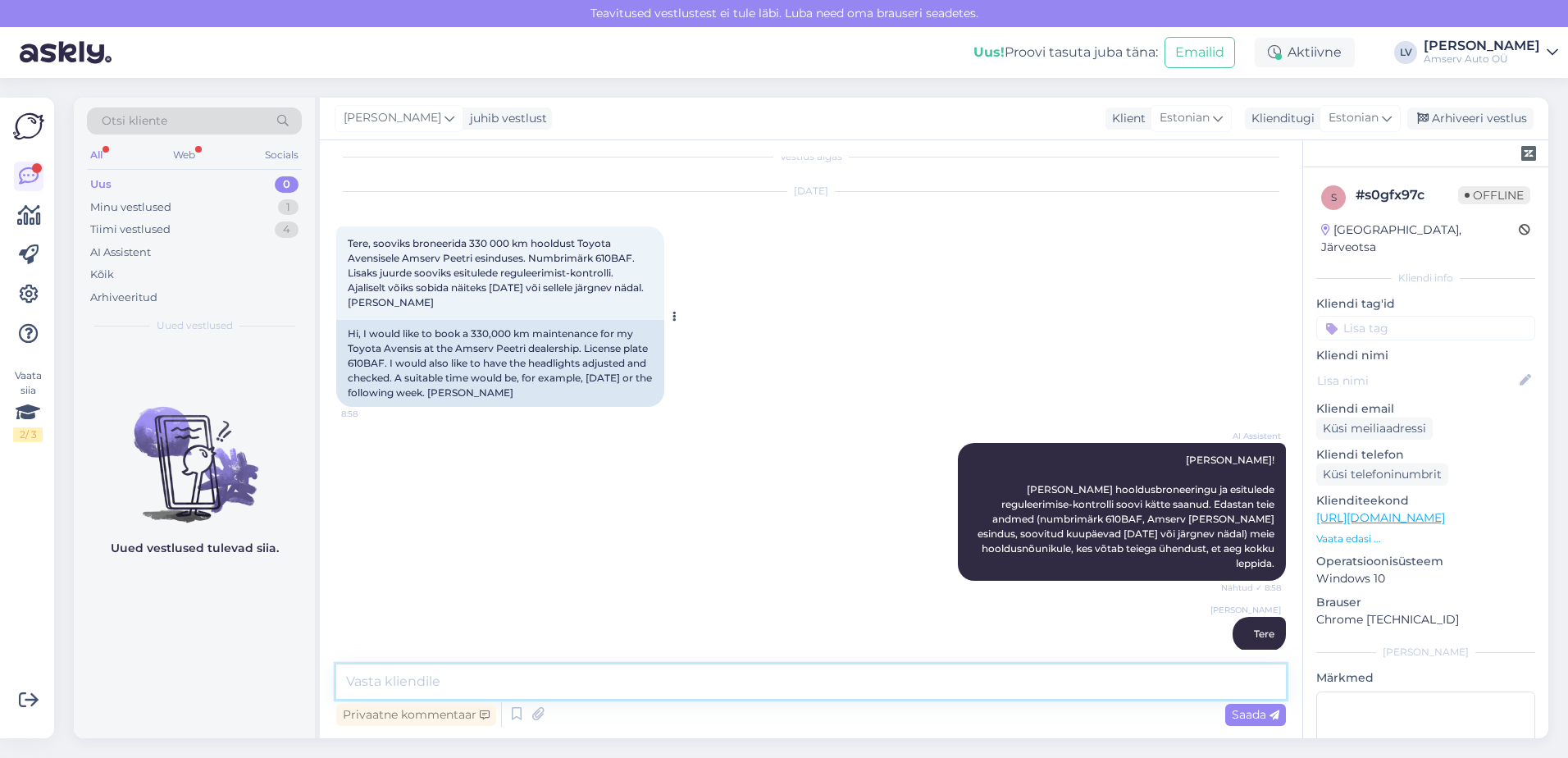
scroll to position [0, 0]
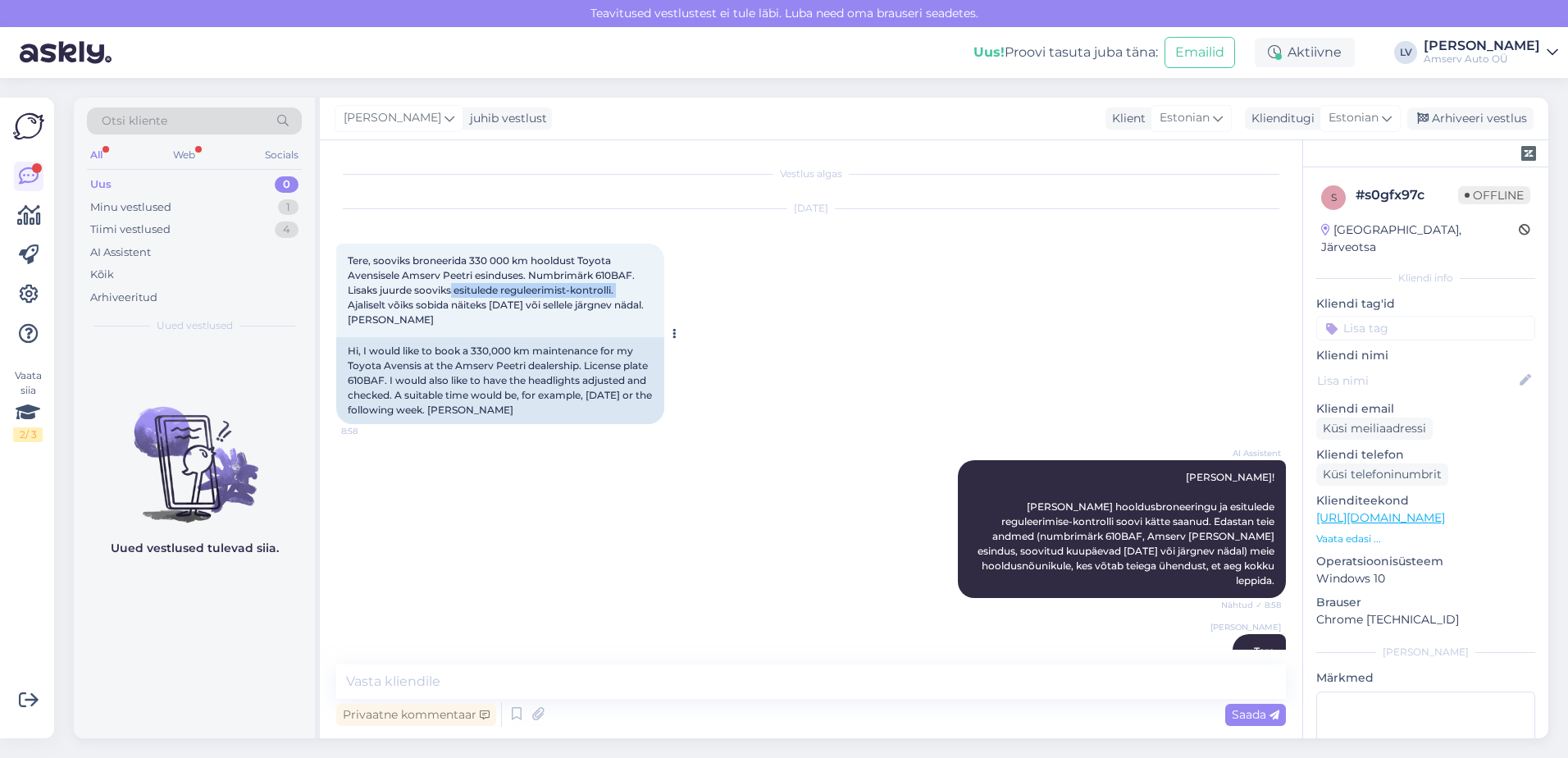
drag, startPoint x: 451, startPoint y: 289, endPoint x: 620, endPoint y: 286, distance: 169.0
click at [620, 286] on span "Tere, sooviks broneerida 330 000 km hooldust Toyota Avensisele Amserv Peetri es…" at bounding box center [497, 289] width 298 height 71
drag, startPoint x: 620, startPoint y: 286, endPoint x: 597, endPoint y: 290, distance: 23.3
copy span "esitulede reguleerimist-kontrolli."
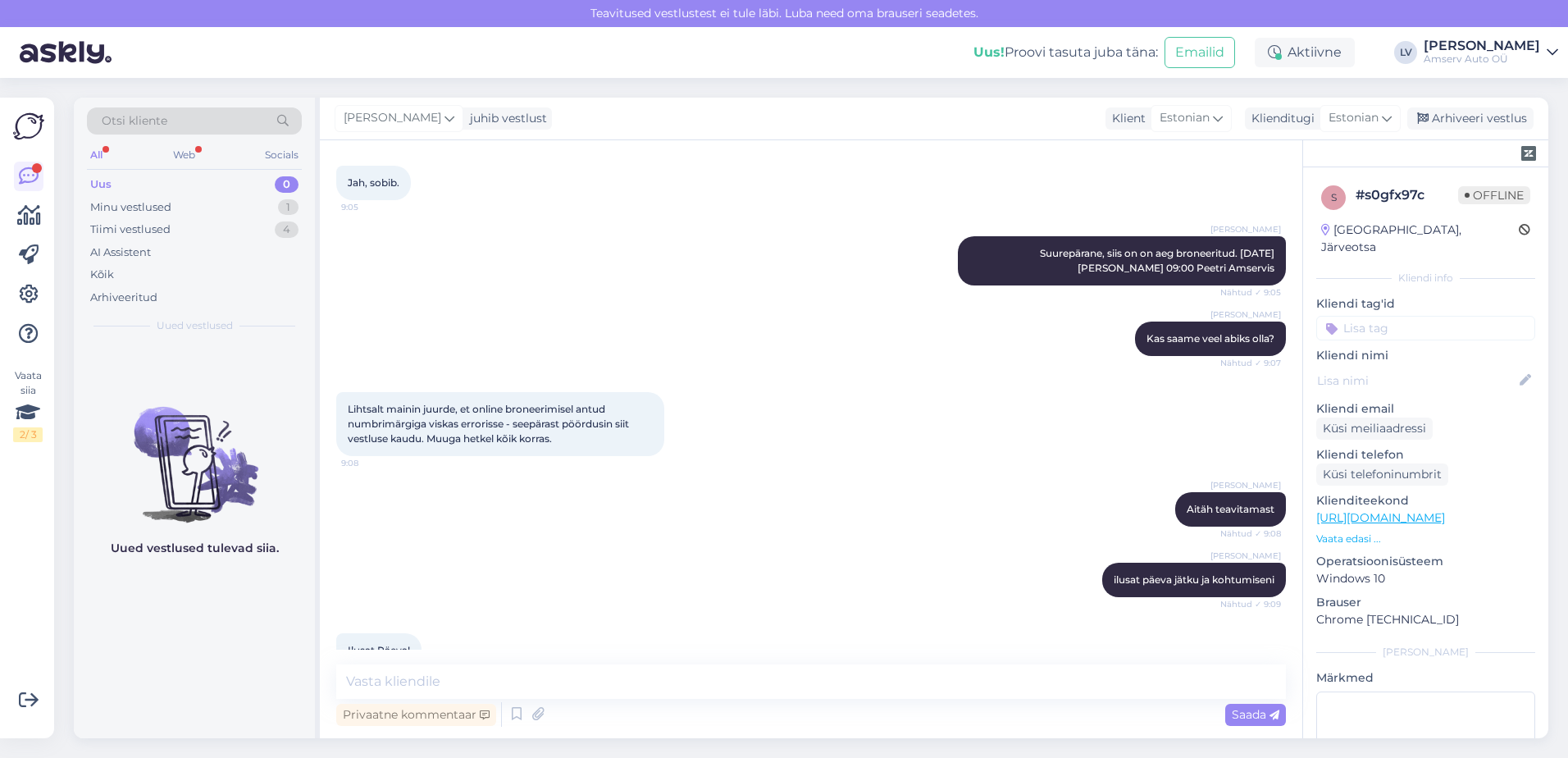
scroll to position [787, 0]
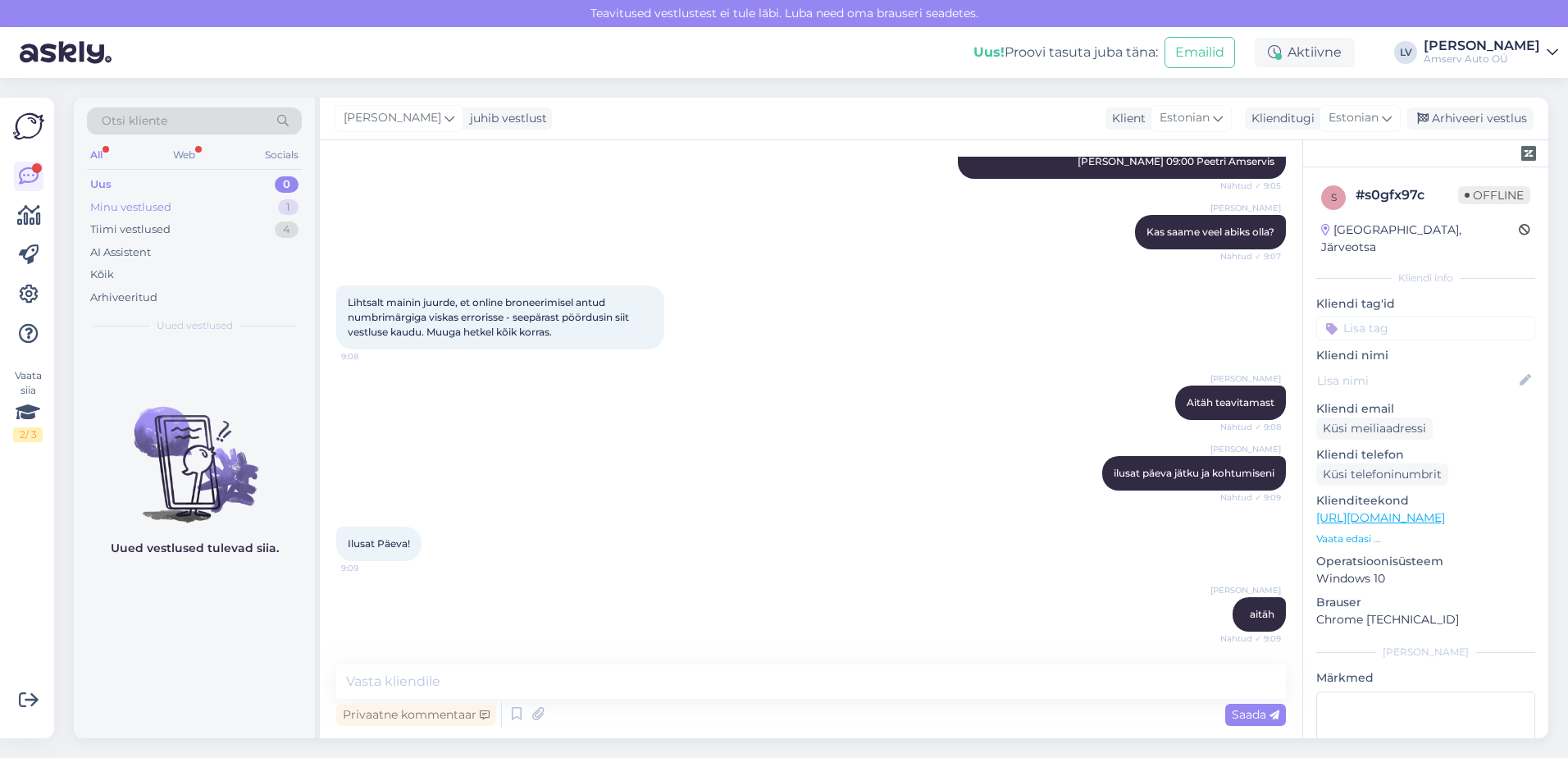
click at [267, 209] on div "Minu vestlused 1" at bounding box center [193, 207] width 215 height 23
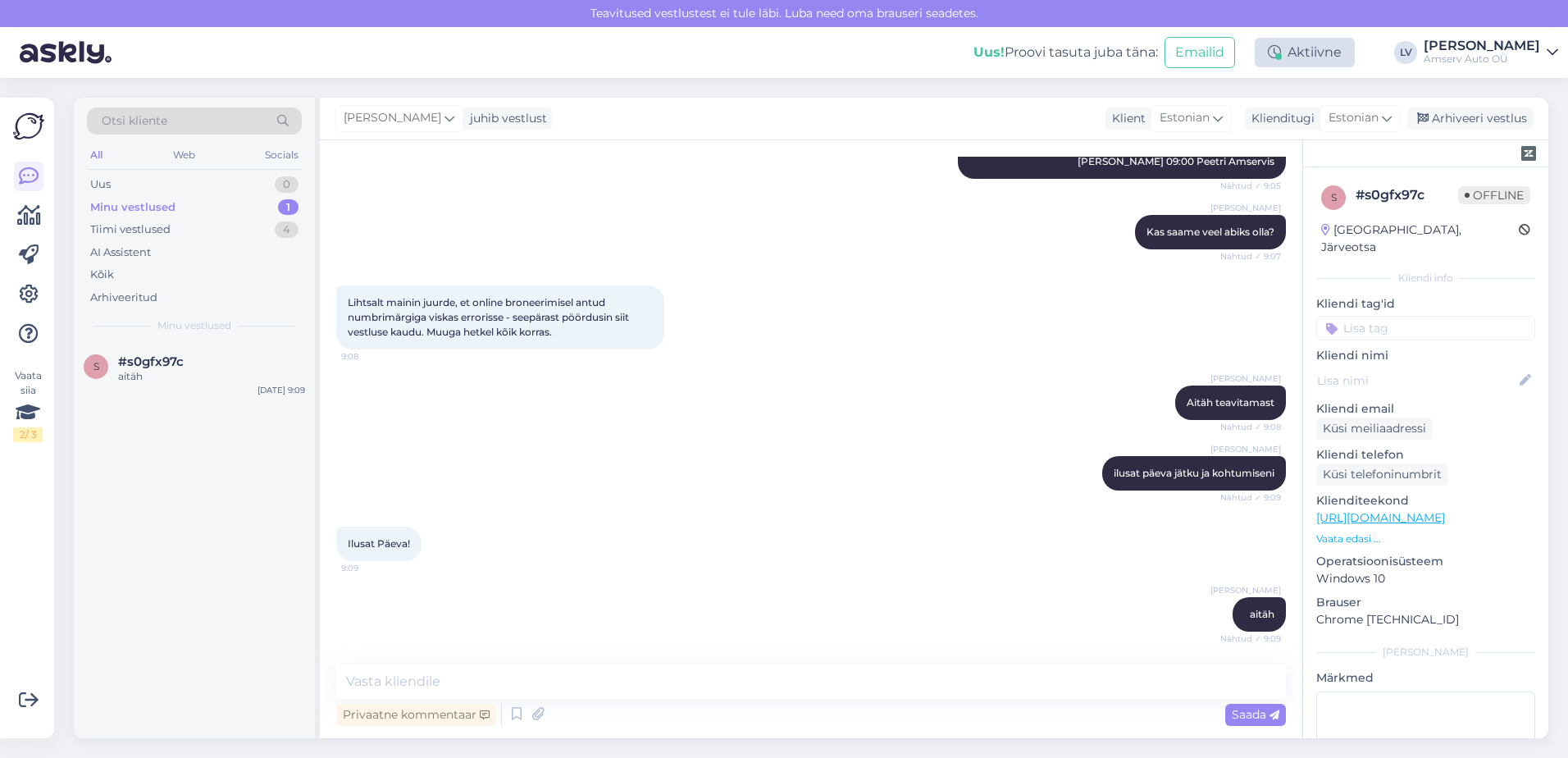
click at [1336, 46] on div "Aktiivne" at bounding box center [1305, 52] width 100 height 29
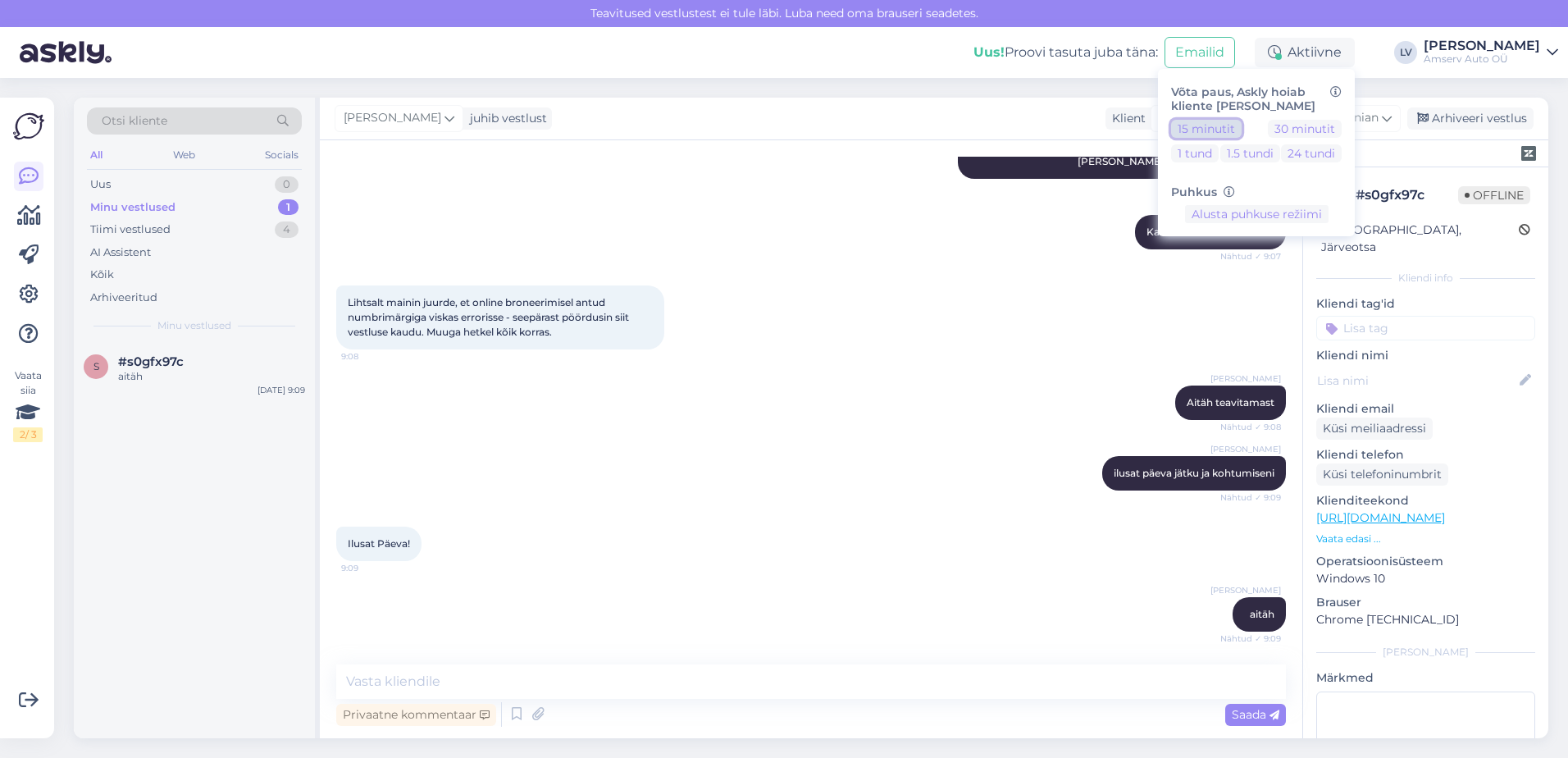
click at [1242, 133] on button "15 minutit" at bounding box center [1206, 129] width 71 height 18
click at [818, 691] on textarea at bounding box center [811, 681] width 950 height 34
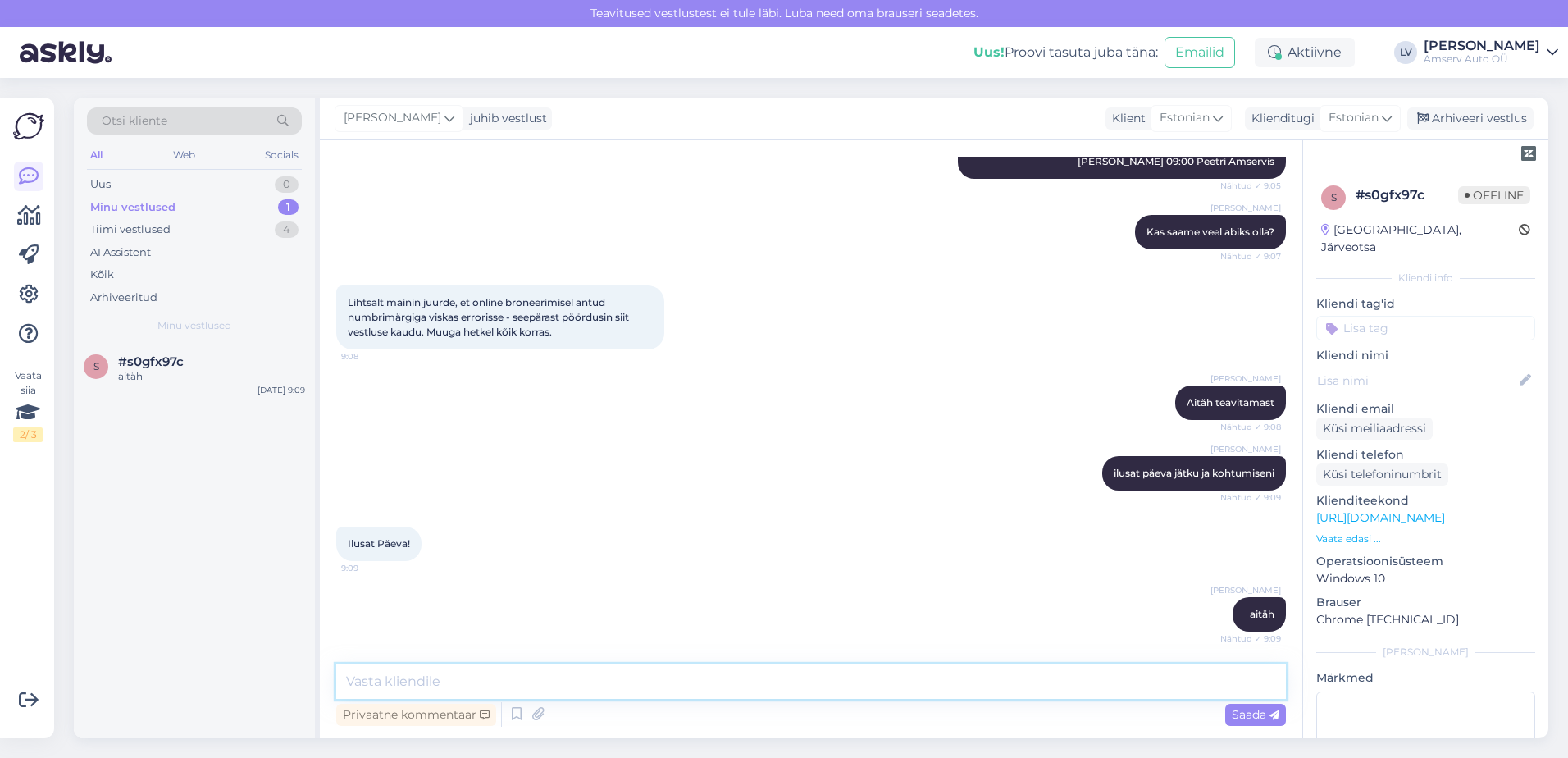
click at [644, 698] on textarea at bounding box center [811, 681] width 950 height 34
